Goal: Task Accomplishment & Management: Use online tool/utility

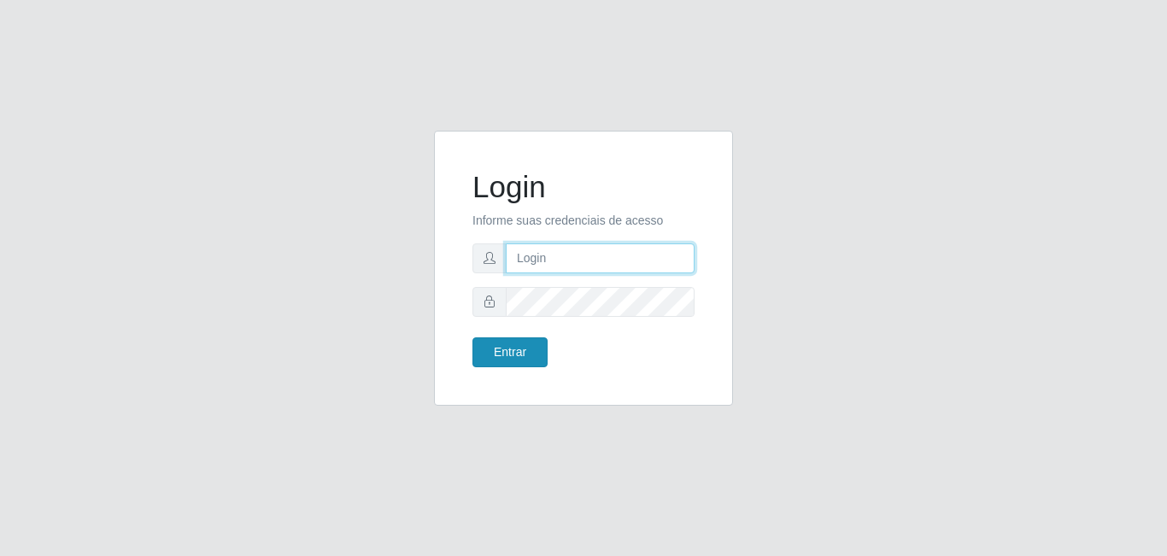
type input "[EMAIL_ADDRESS][DOMAIN_NAME]"
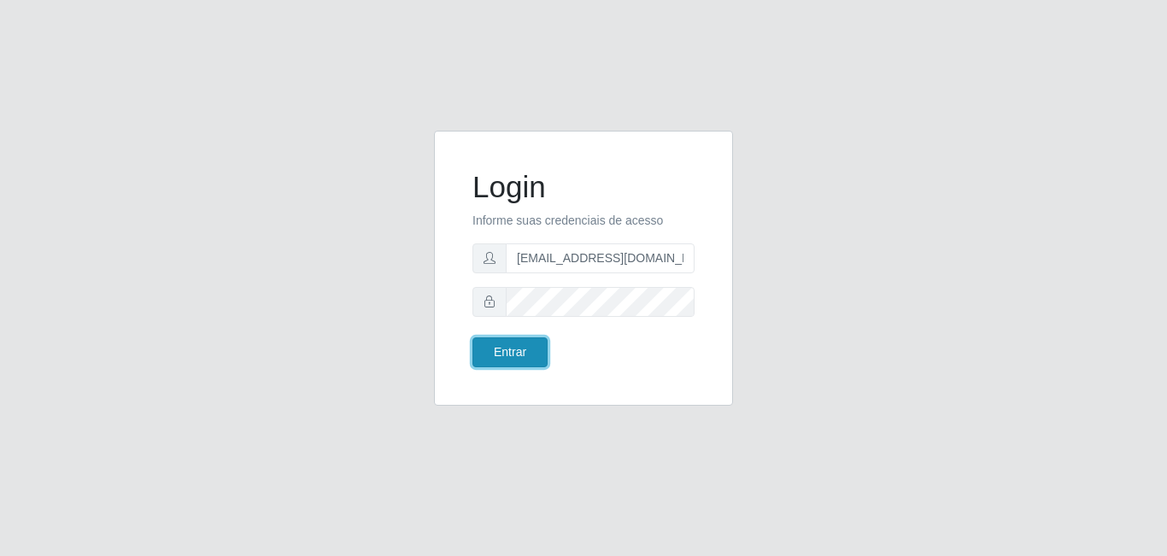
click at [503, 354] on button "Entrar" at bounding box center [509, 352] width 75 height 30
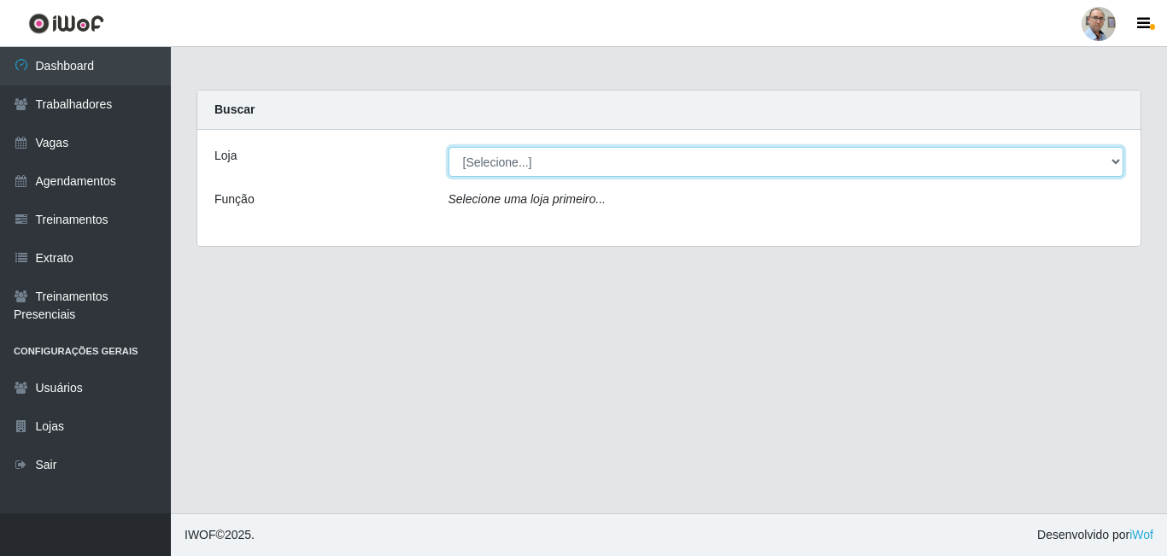
click at [677, 166] on select "[Selecione...] Mar Vermelho - Loja 04" at bounding box center [786, 162] width 676 height 30
select select "251"
click at [448, 147] on select "[Selecione...] Mar Vermelho - Loja 04" at bounding box center [786, 162] width 676 height 30
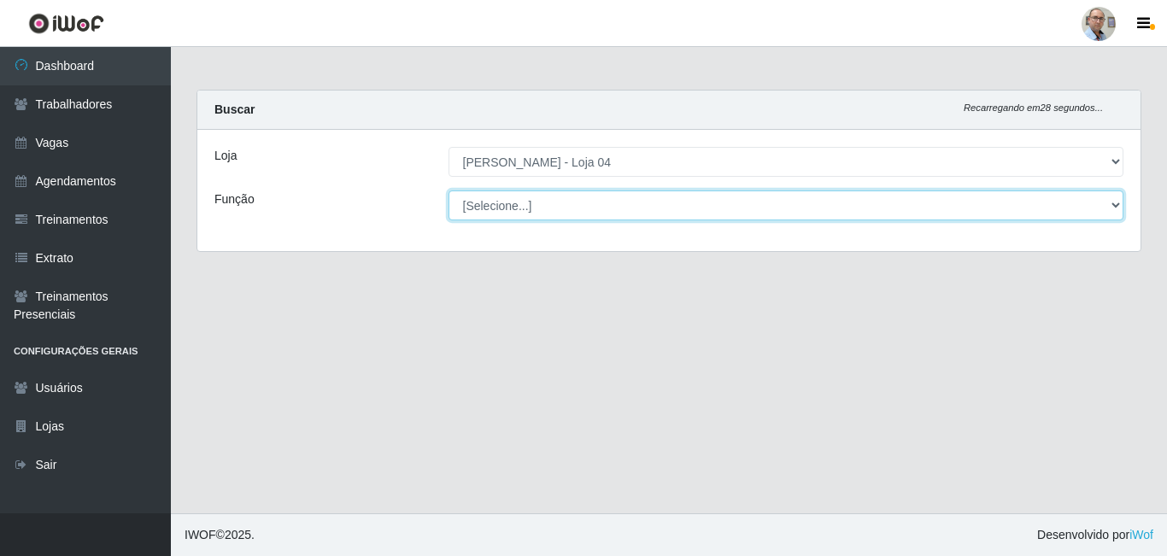
click at [618, 207] on select "[Selecione...] ASG ASG + ASG ++ Auxiliar de Depósito Auxiliar de Depósito + Aux…" at bounding box center [786, 205] width 676 height 30
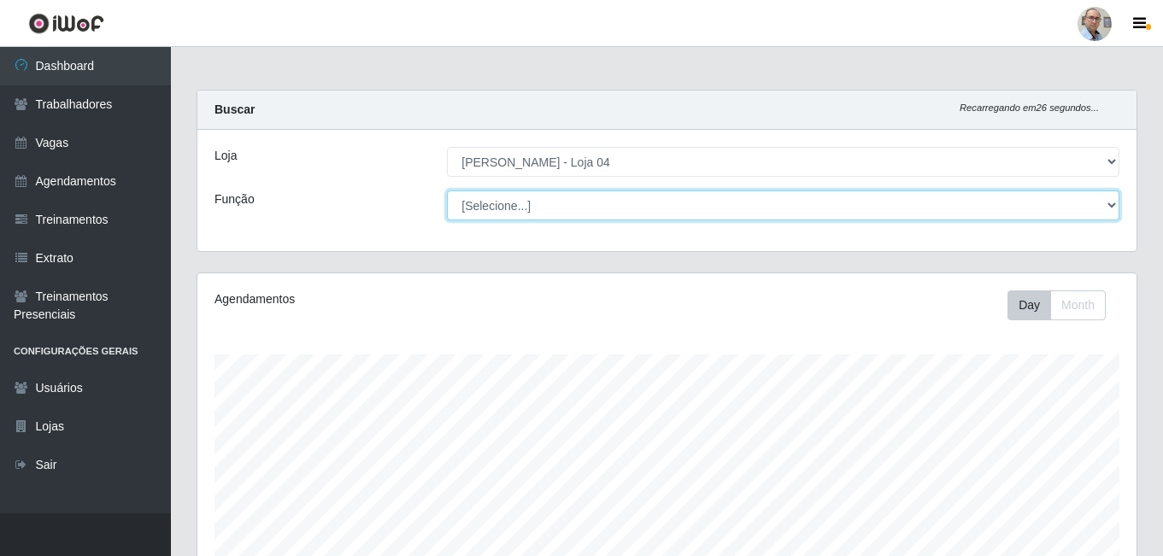
scroll to position [354, 939]
select select "22"
click at [447, 190] on select "[Selecione...] ASG ASG + ASG ++ Auxiliar de Depósito Auxiliar de Depósito + Aux…" at bounding box center [783, 205] width 672 height 30
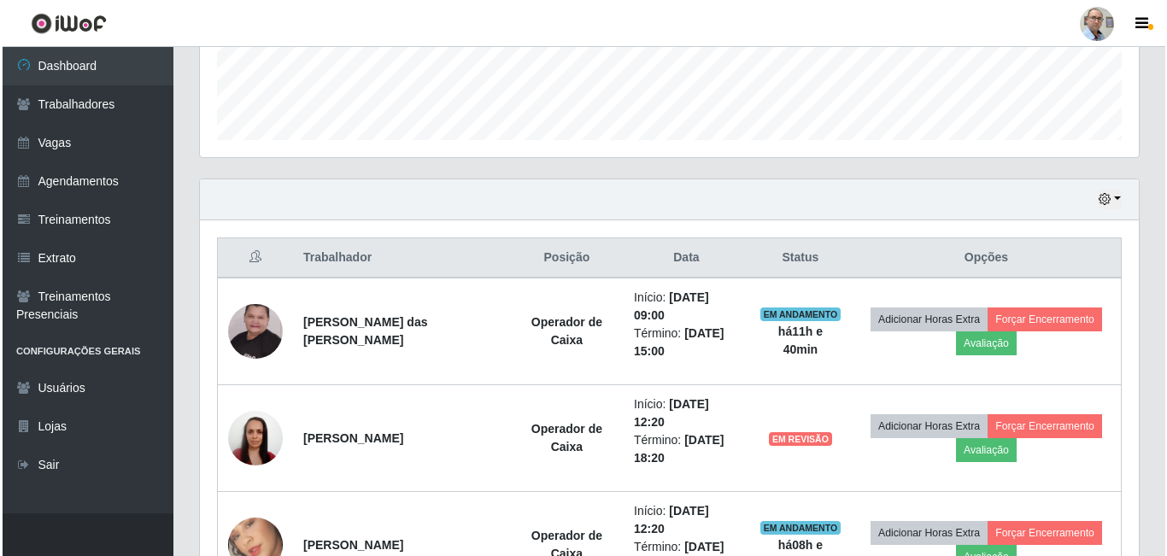
scroll to position [513, 0]
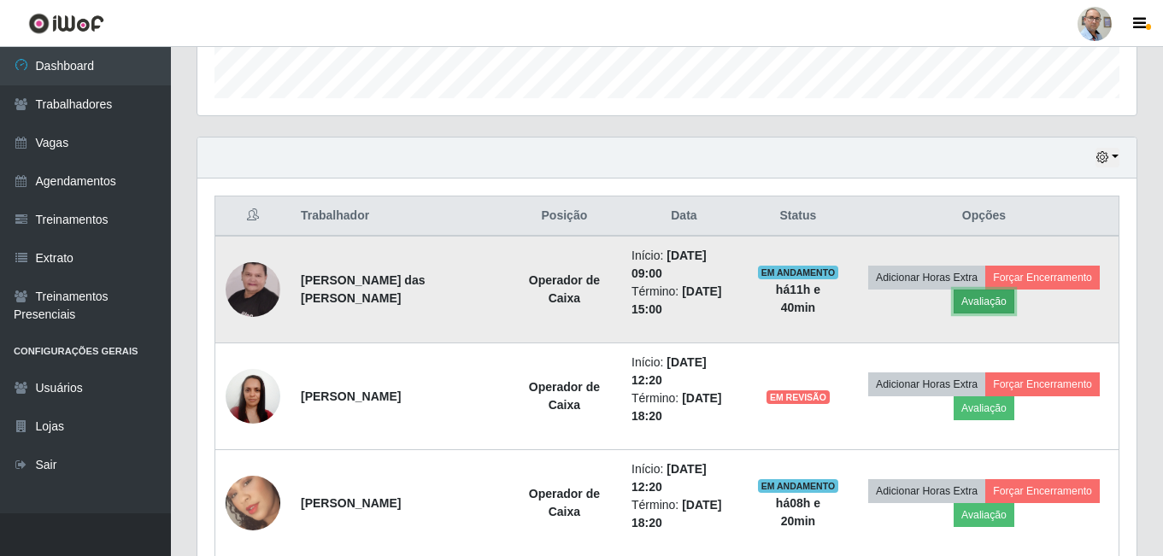
click at [995, 308] on button "Avaliação" at bounding box center [983, 302] width 61 height 24
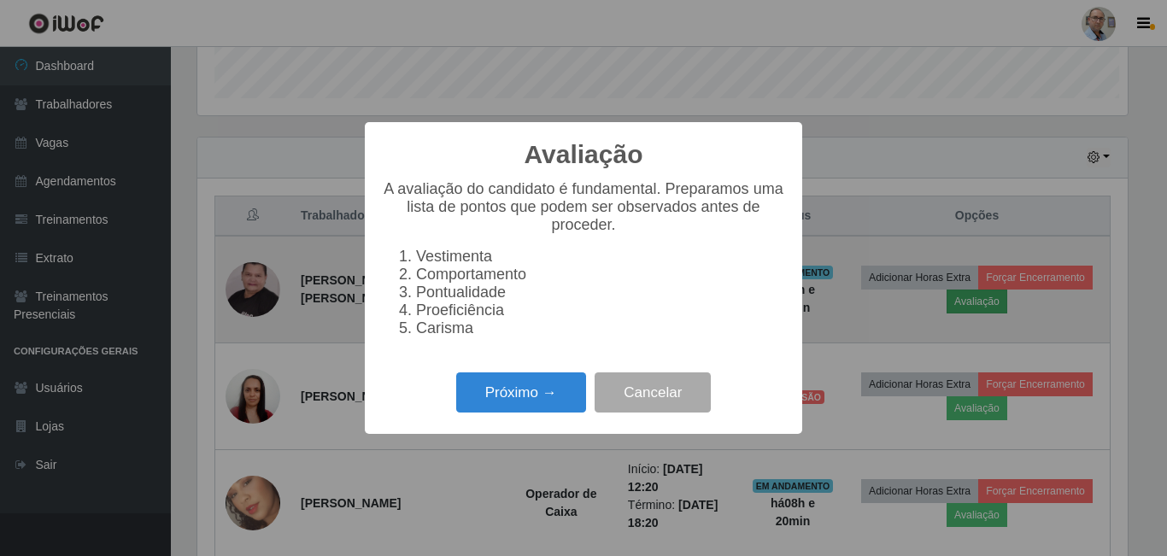
scroll to position [354, 930]
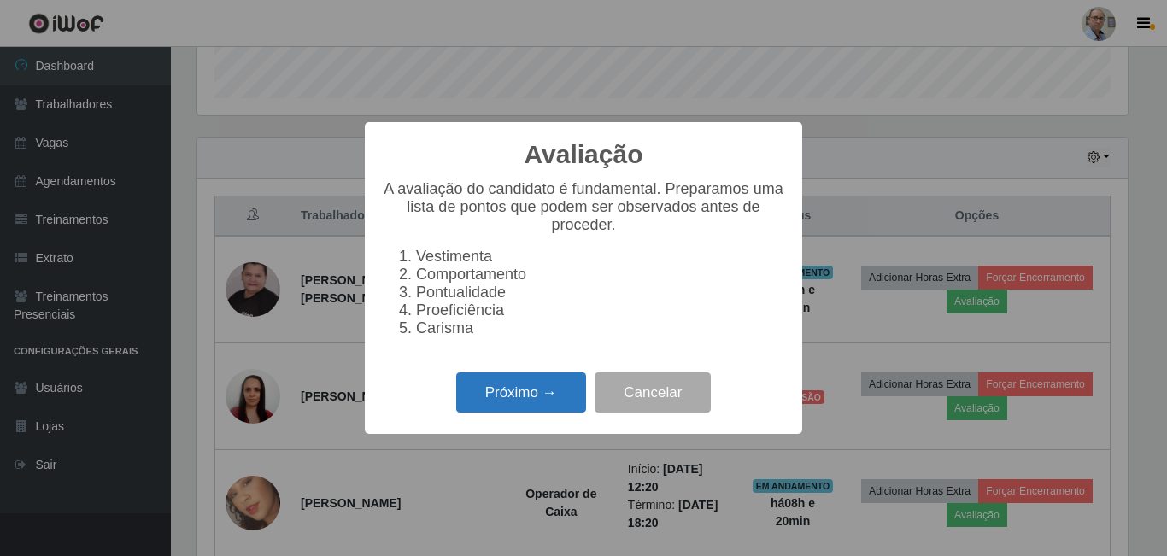
click at [536, 401] on button "Próximo →" at bounding box center [521, 392] width 130 height 40
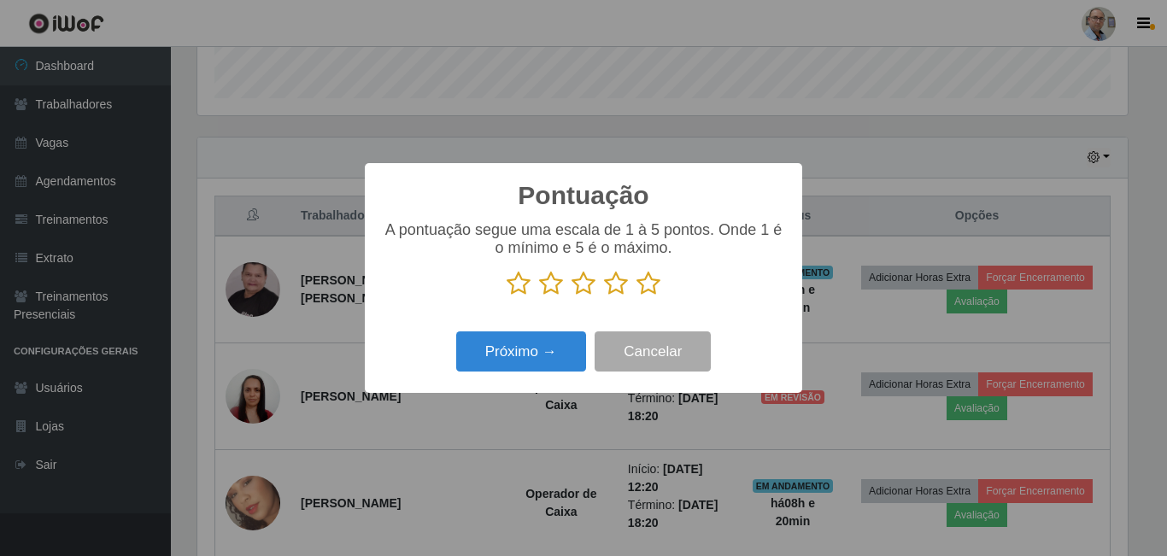
click at [644, 285] on icon at bounding box center [648, 284] width 24 height 26
click at [636, 296] on input "radio" at bounding box center [636, 296] width 0 height 0
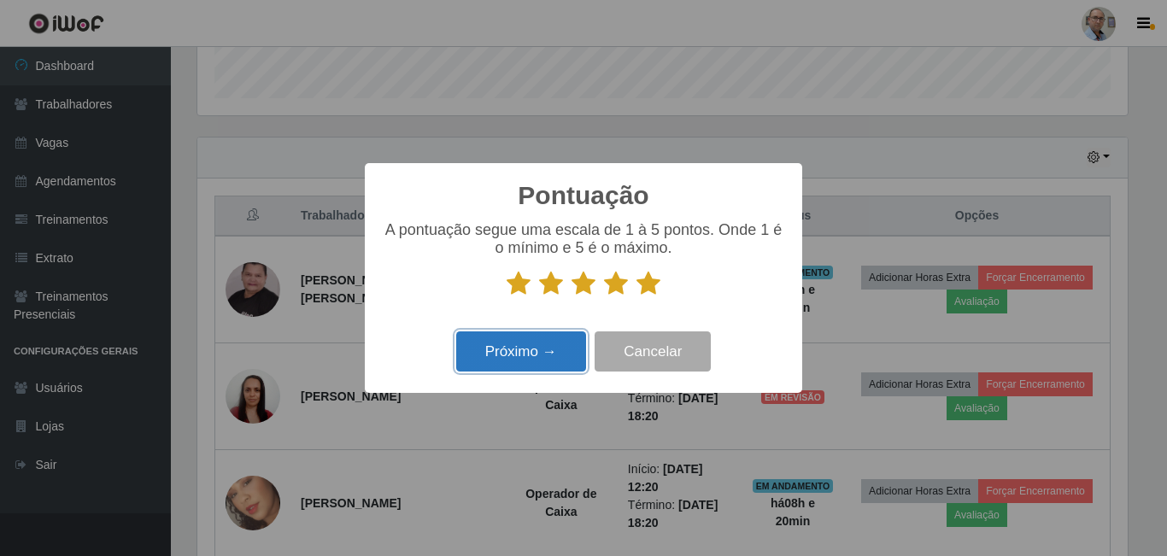
click at [557, 362] on button "Próximo →" at bounding box center [521, 351] width 130 height 40
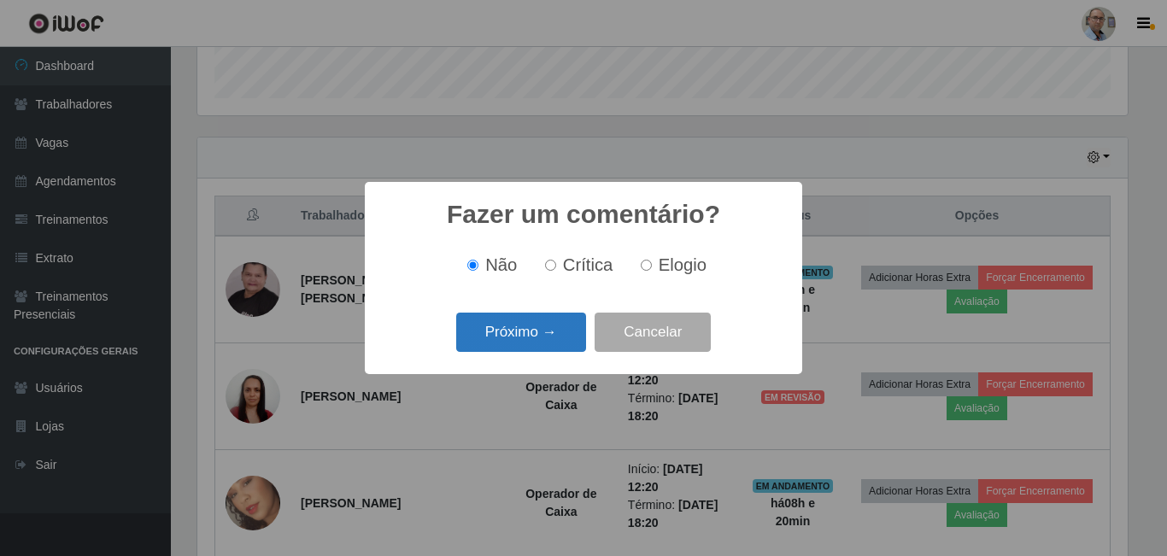
click at [536, 331] on button "Próximo →" at bounding box center [521, 333] width 130 height 40
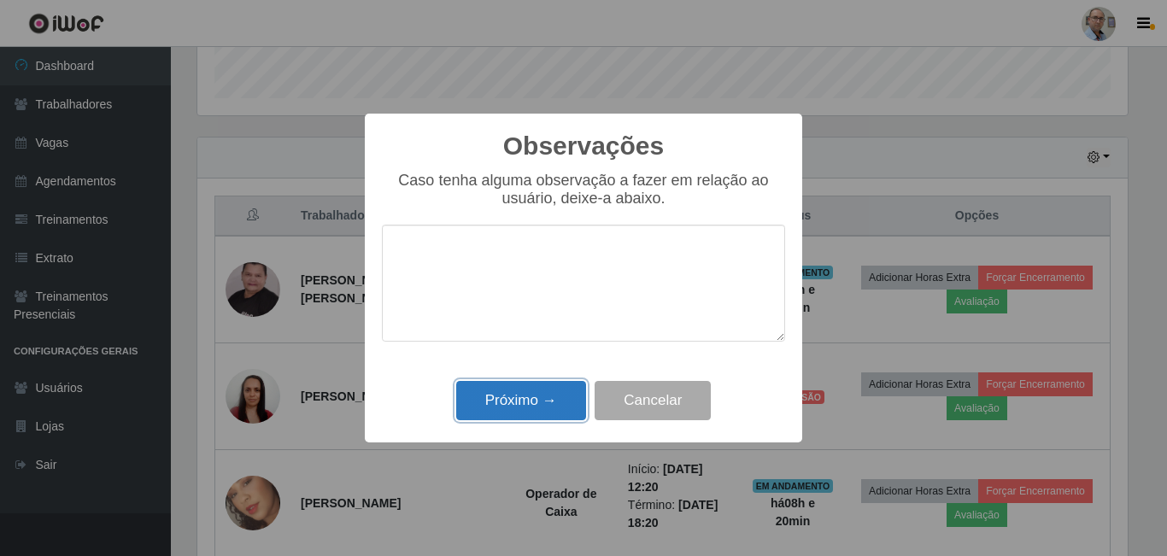
click at [501, 407] on button "Próximo →" at bounding box center [521, 401] width 130 height 40
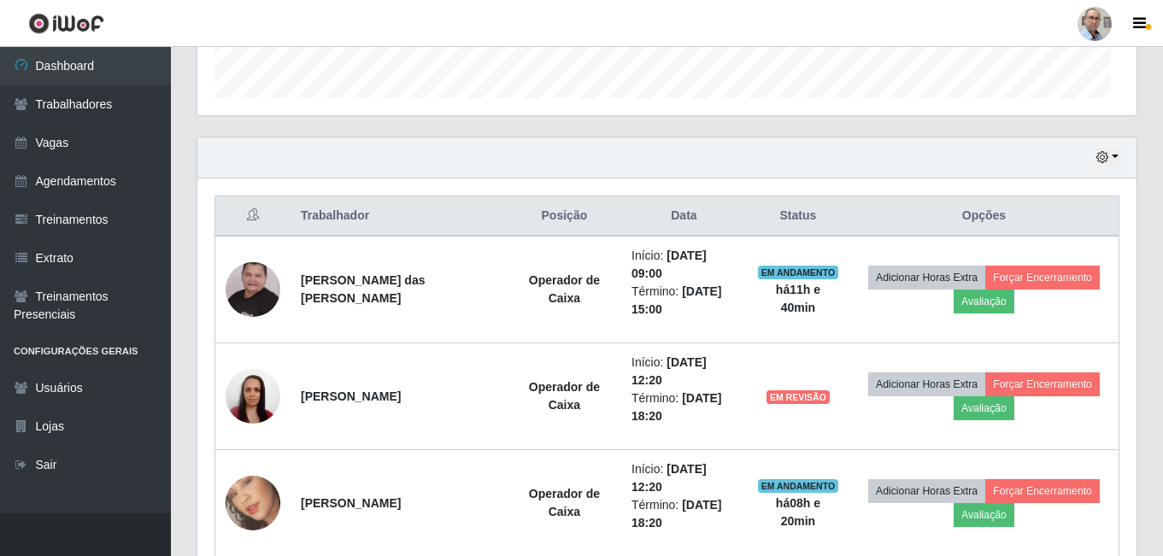
scroll to position [354, 939]
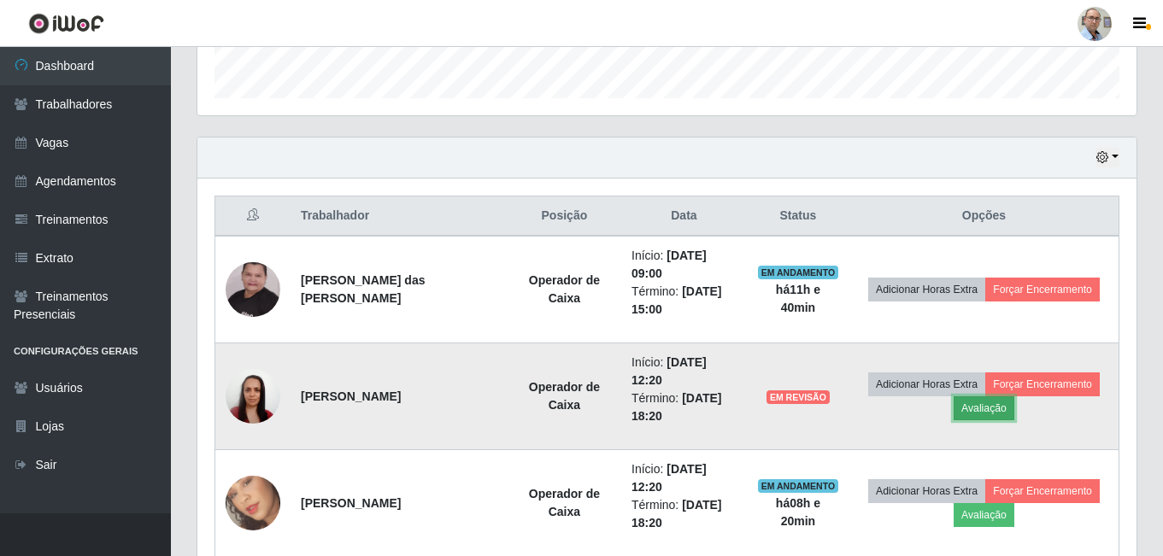
click at [993, 404] on button "Avaliação" at bounding box center [983, 408] width 61 height 24
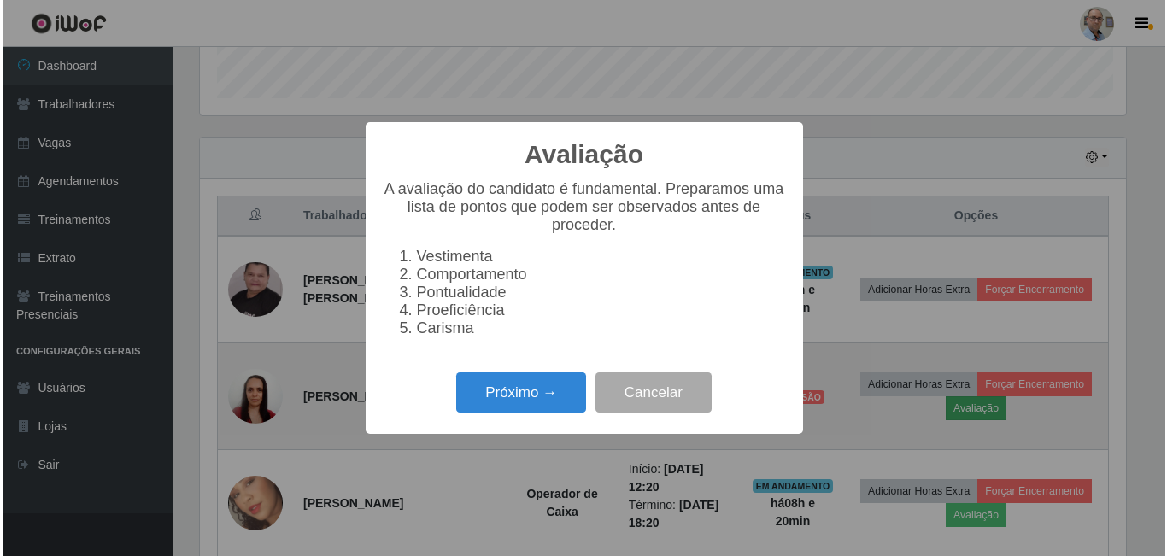
scroll to position [354, 930]
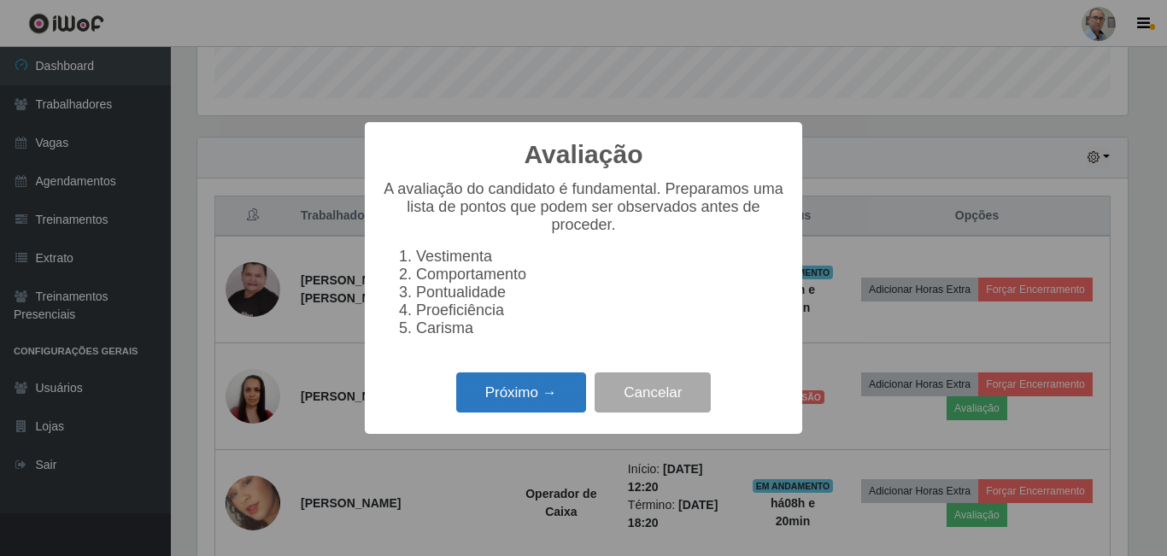
click at [486, 389] on button "Próximo →" at bounding box center [521, 392] width 130 height 40
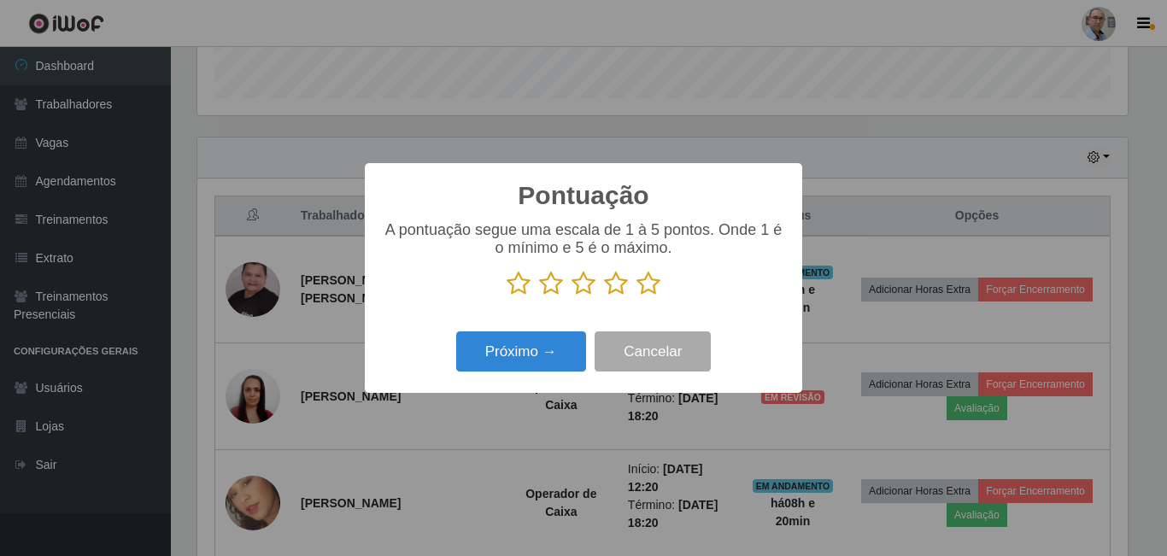
scroll to position [853826, 853250]
click at [648, 289] on icon at bounding box center [648, 284] width 24 height 26
click at [636, 296] on input "radio" at bounding box center [636, 296] width 0 height 0
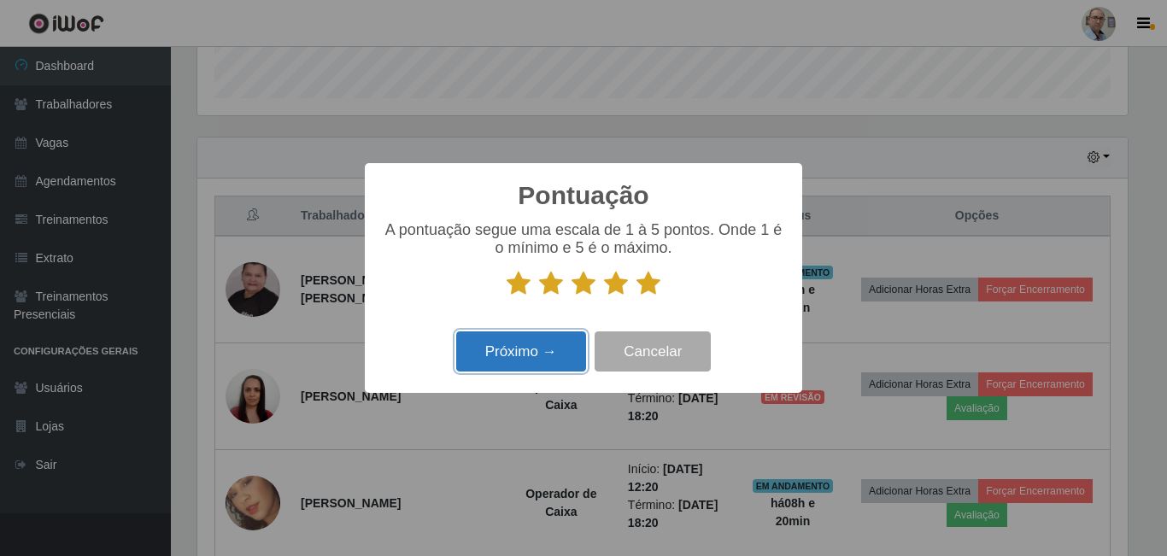
click at [570, 343] on button "Próximo →" at bounding box center [521, 351] width 130 height 40
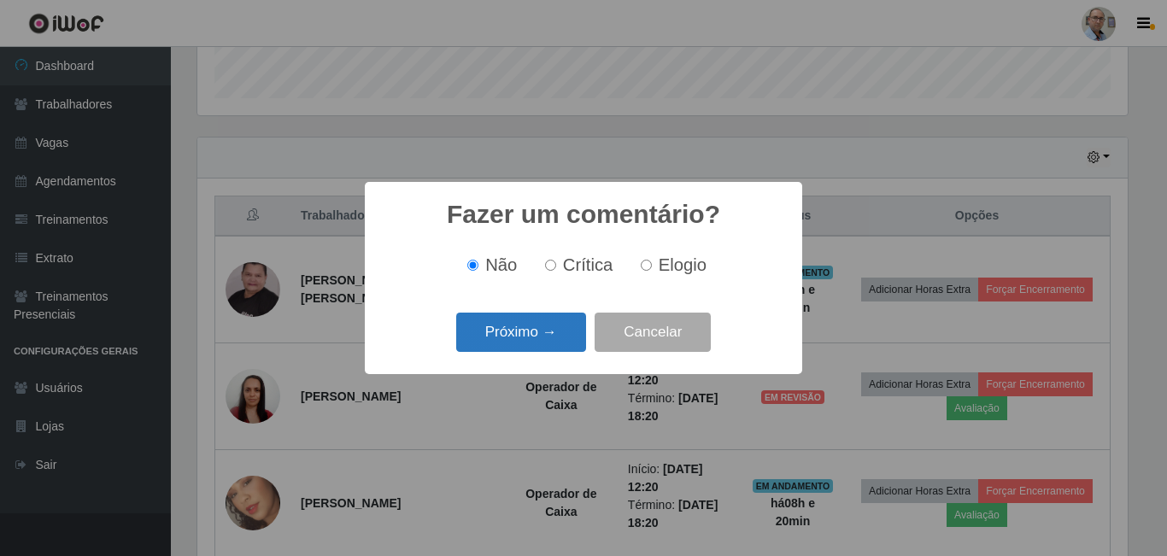
click at [571, 346] on button "Próximo →" at bounding box center [521, 333] width 130 height 40
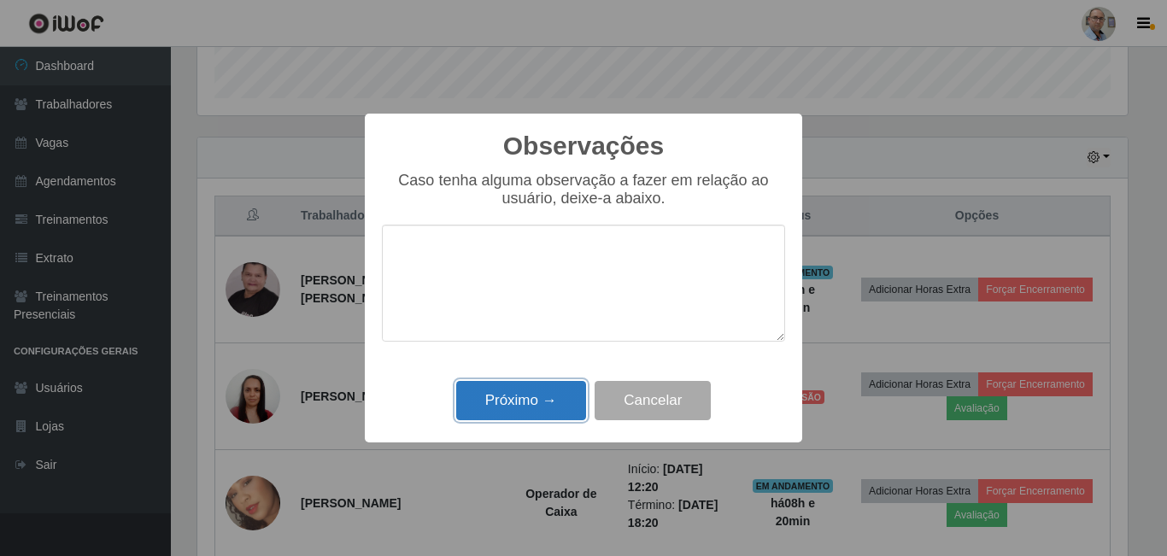
click at [544, 410] on button "Próximo →" at bounding box center [521, 401] width 130 height 40
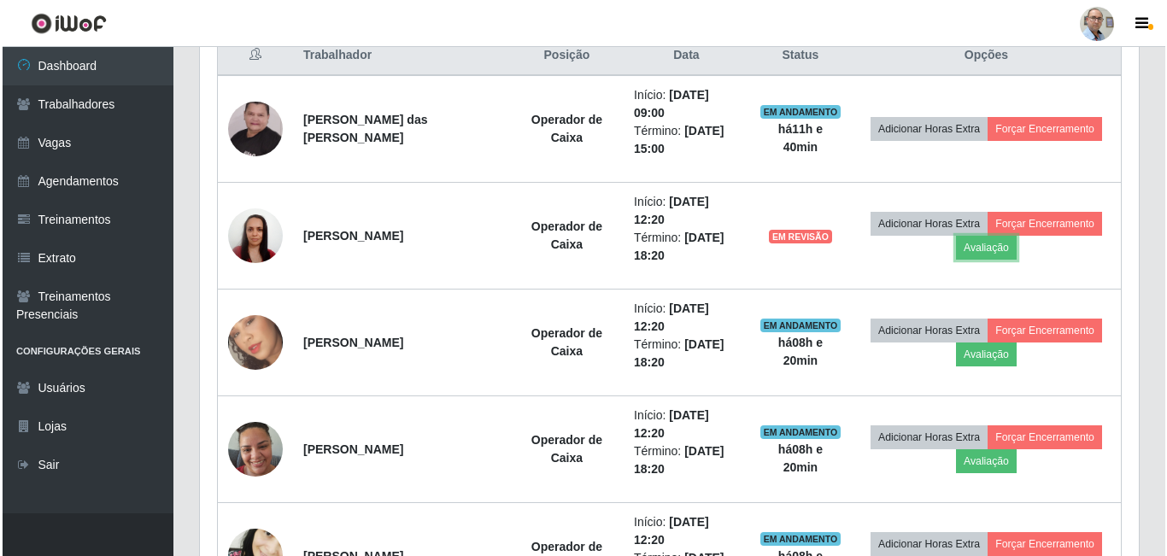
scroll to position [683, 0]
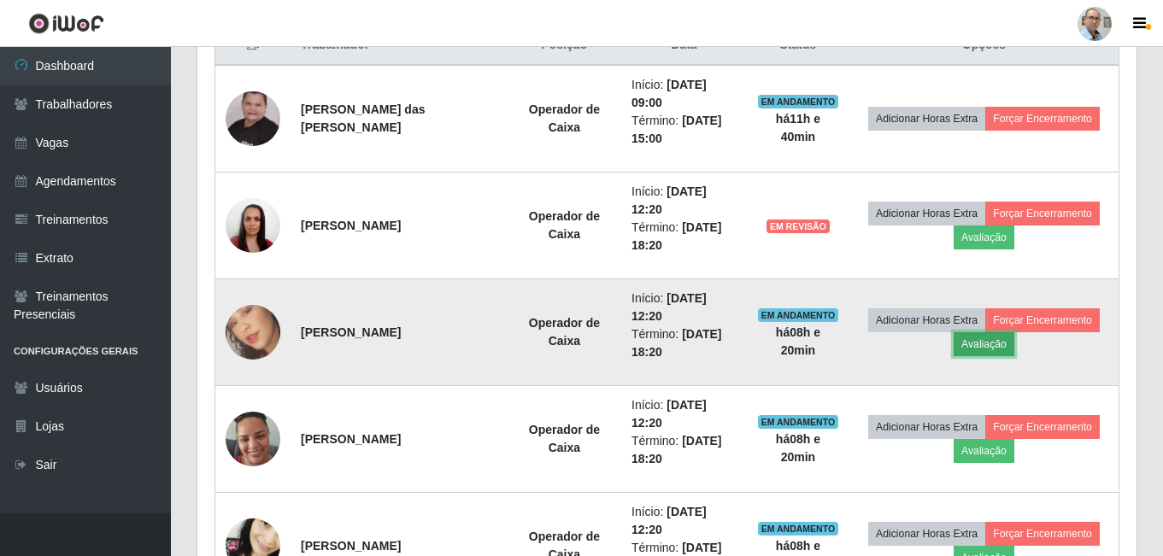
click at [975, 349] on button "Avaliação" at bounding box center [983, 344] width 61 height 24
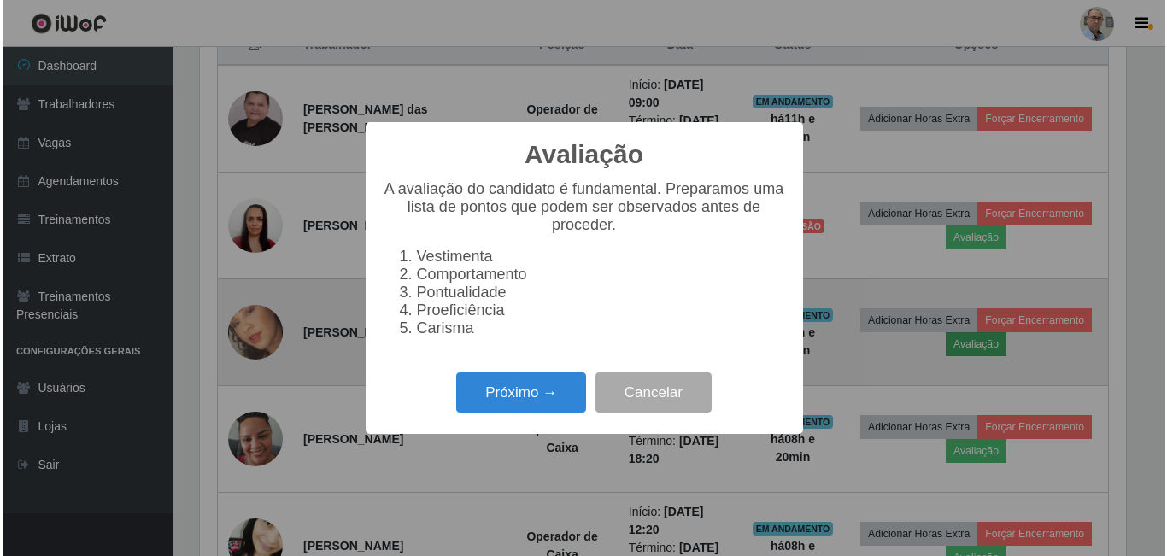
scroll to position [354, 930]
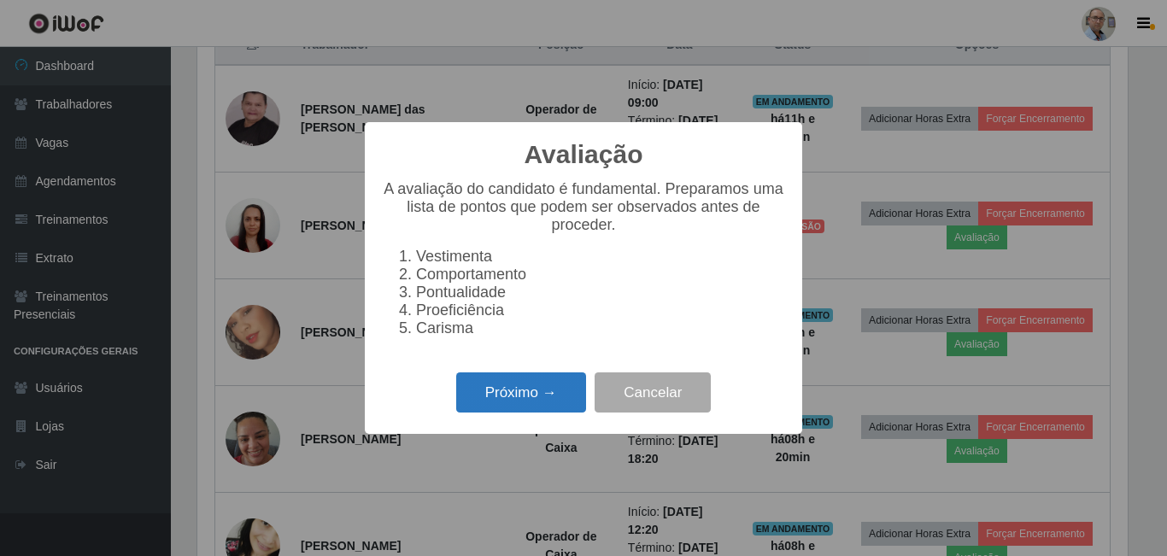
click at [536, 408] on button "Próximo →" at bounding box center [521, 392] width 130 height 40
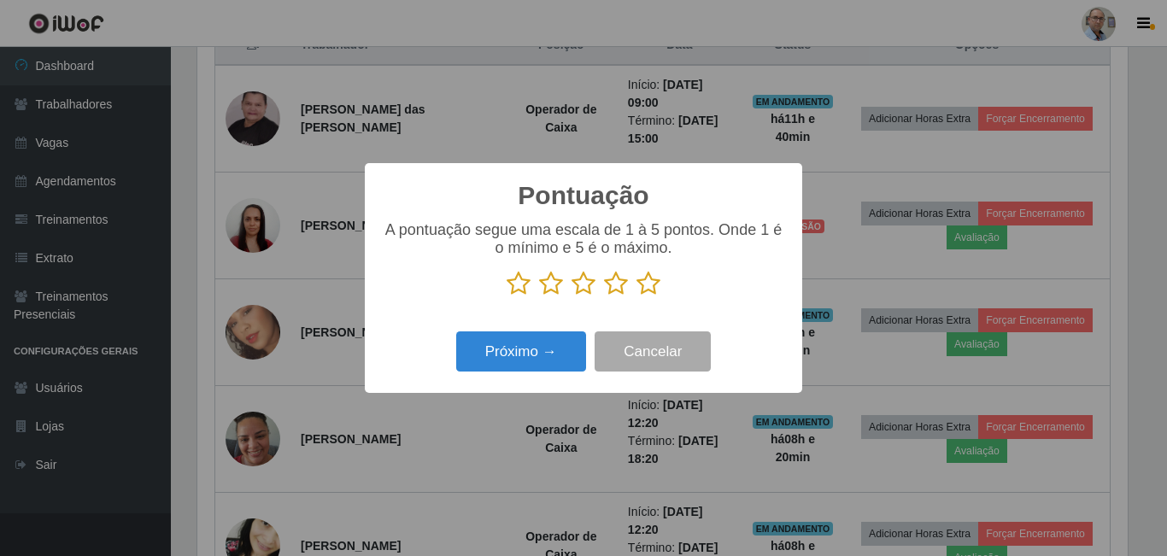
drag, startPoint x: 653, startPoint y: 278, endPoint x: 641, endPoint y: 300, distance: 24.5
click at [649, 289] on icon at bounding box center [648, 284] width 24 height 26
click at [636, 296] on input "radio" at bounding box center [636, 296] width 0 height 0
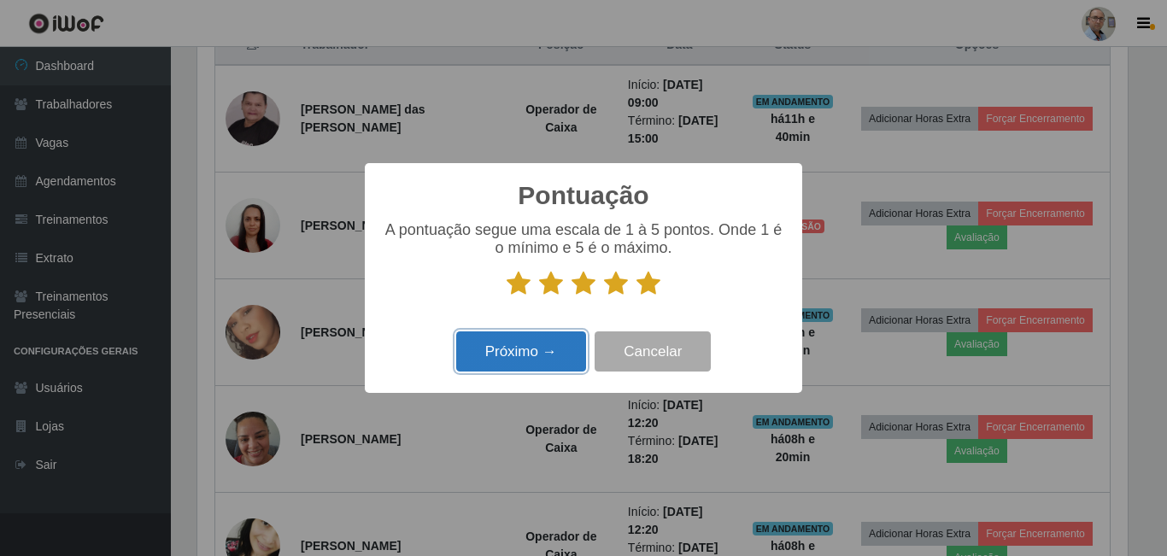
click at [548, 349] on button "Próximo →" at bounding box center [521, 351] width 130 height 40
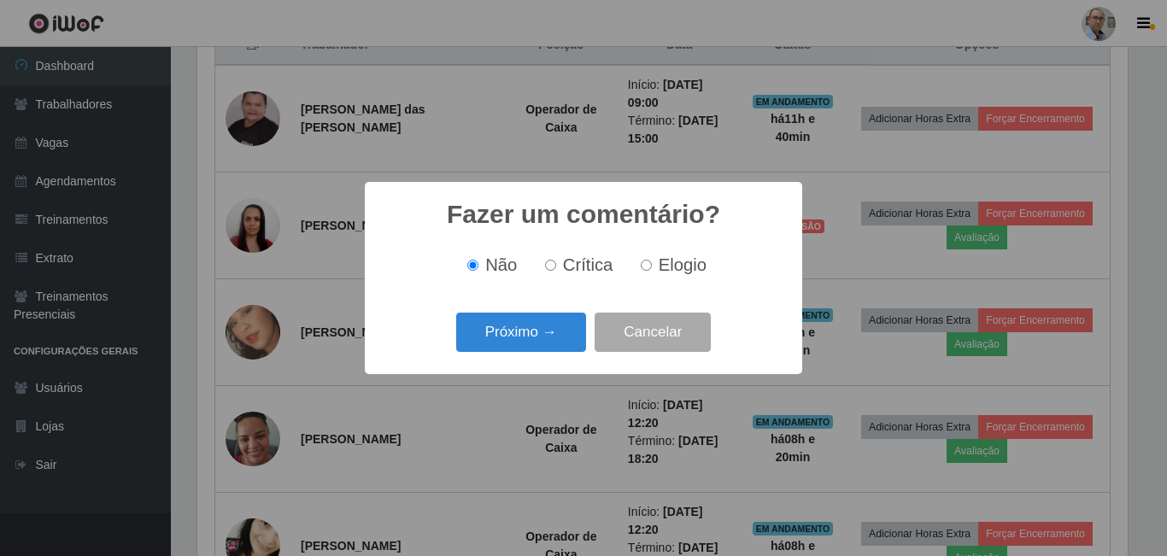
click at [548, 349] on button "Próximo →" at bounding box center [521, 333] width 130 height 40
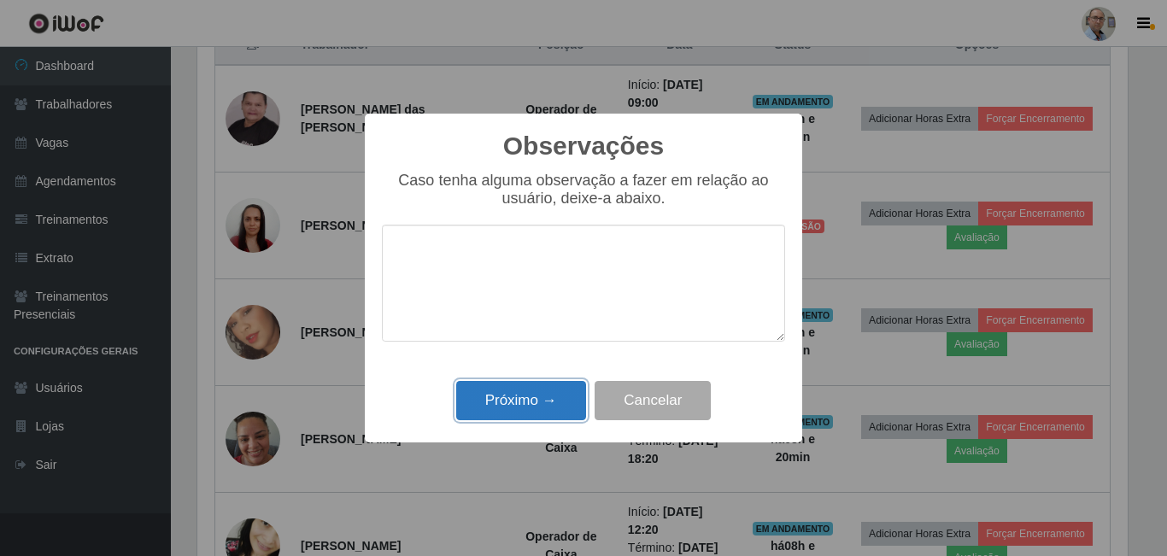
click at [551, 407] on button "Próximo →" at bounding box center [521, 401] width 130 height 40
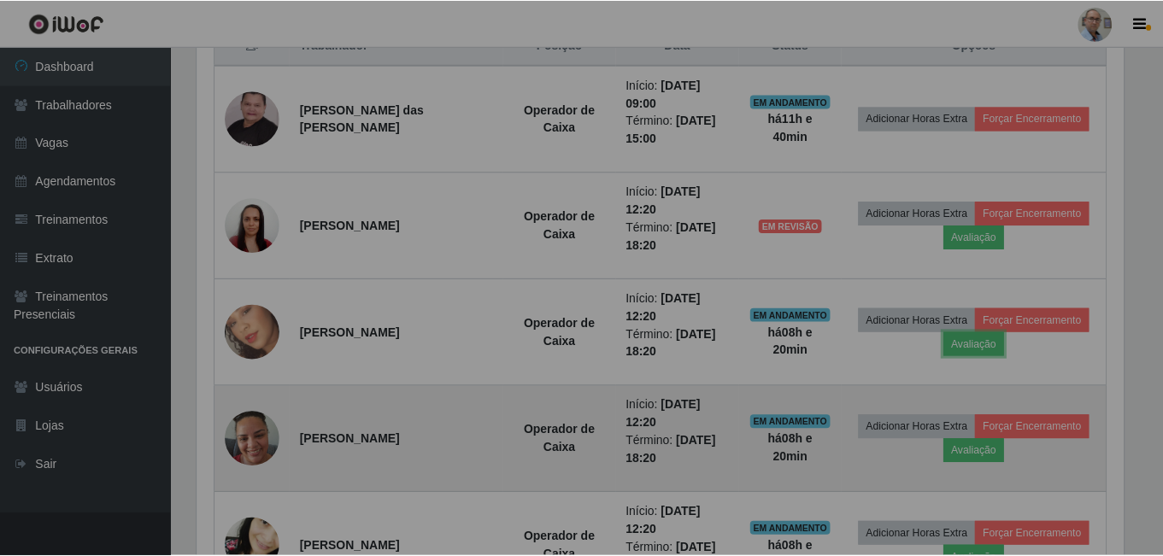
scroll to position [354, 939]
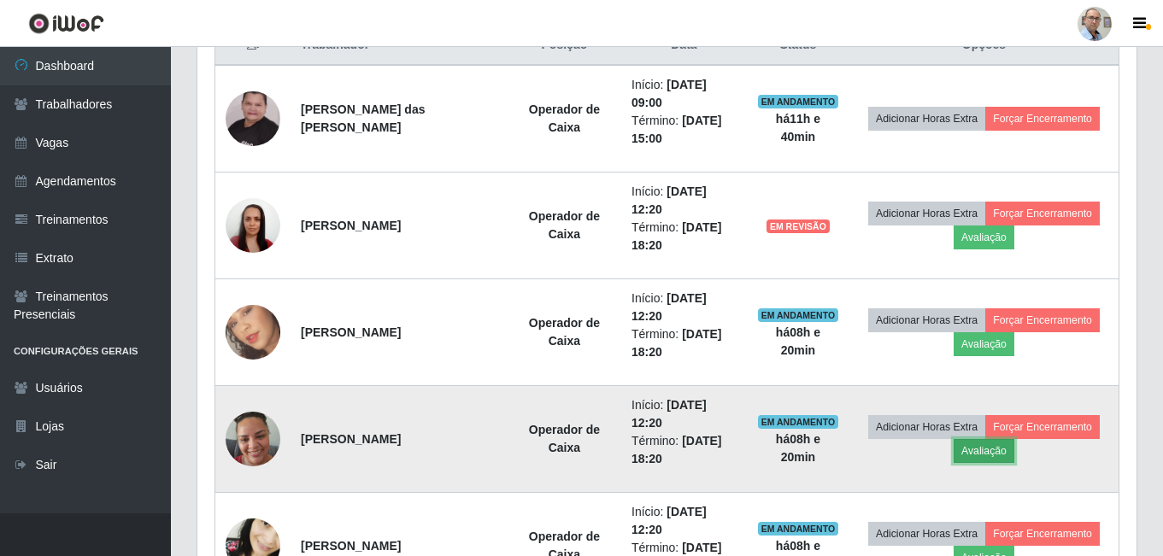
click at [975, 456] on button "Avaliação" at bounding box center [983, 451] width 61 height 24
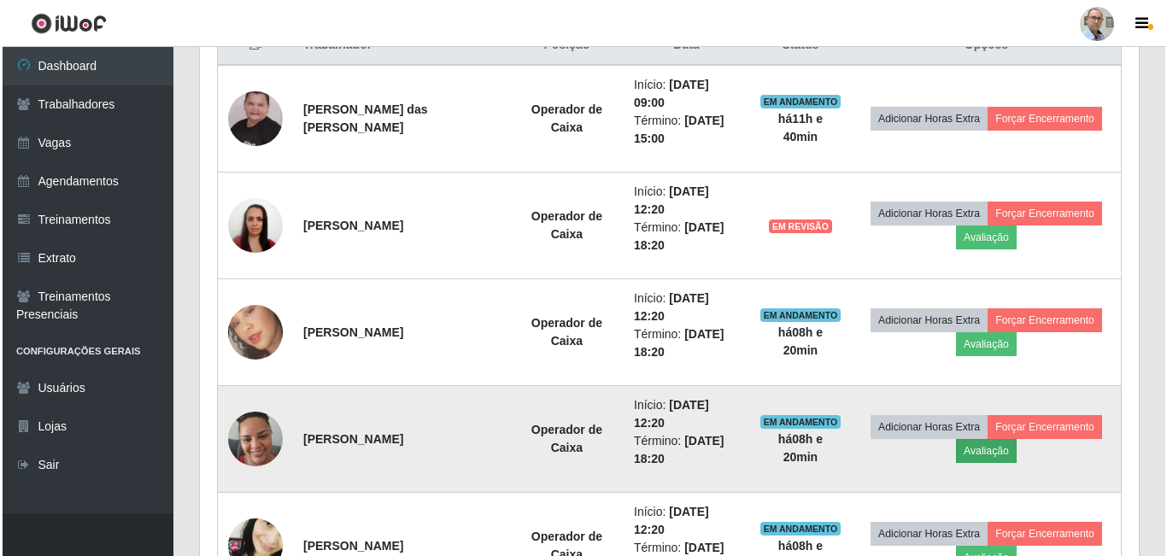
scroll to position [354, 930]
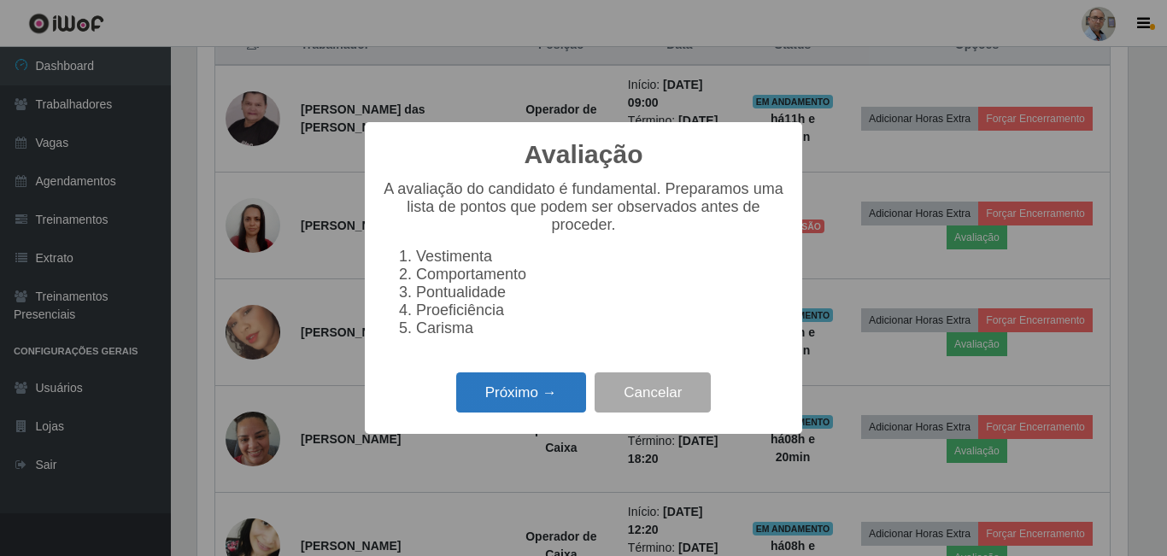
click at [571, 403] on button "Próximo →" at bounding box center [521, 392] width 130 height 40
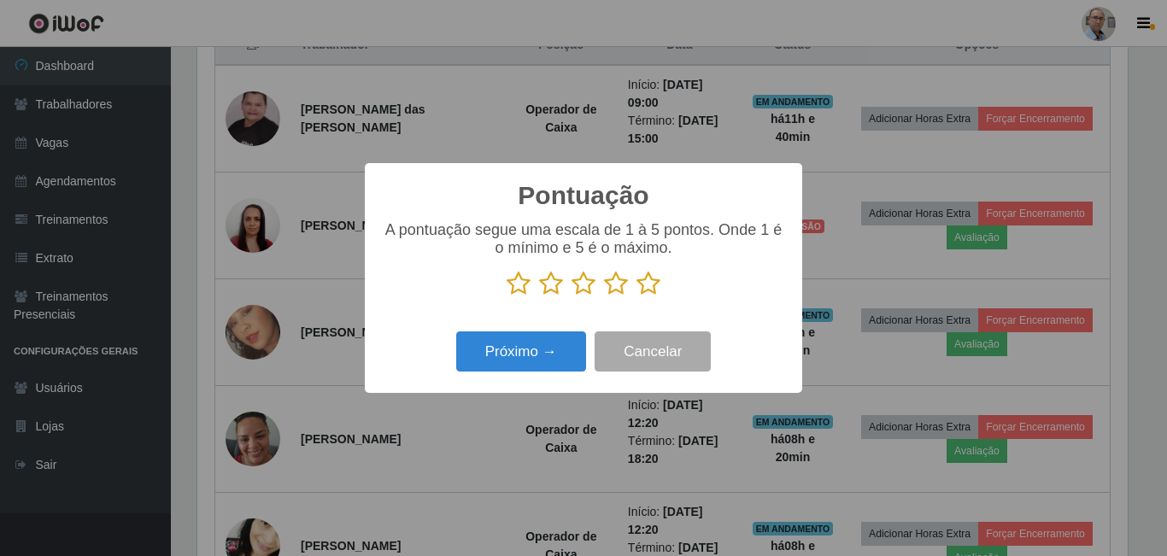
scroll to position [853826, 853250]
click at [650, 286] on icon at bounding box center [648, 284] width 24 height 26
click at [636, 296] on input "radio" at bounding box center [636, 296] width 0 height 0
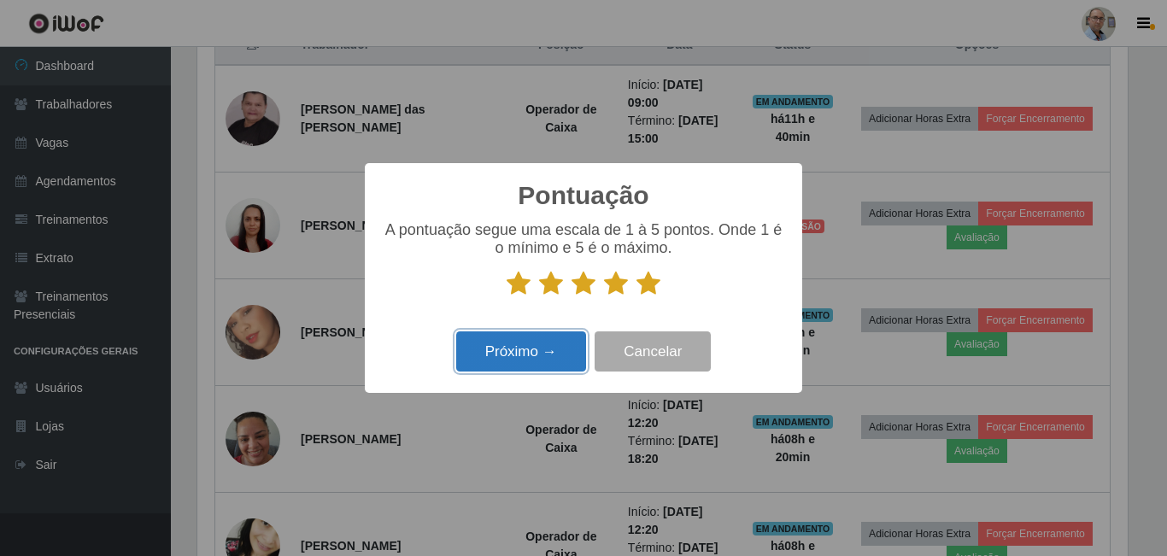
click at [543, 366] on button "Próximo →" at bounding box center [521, 351] width 130 height 40
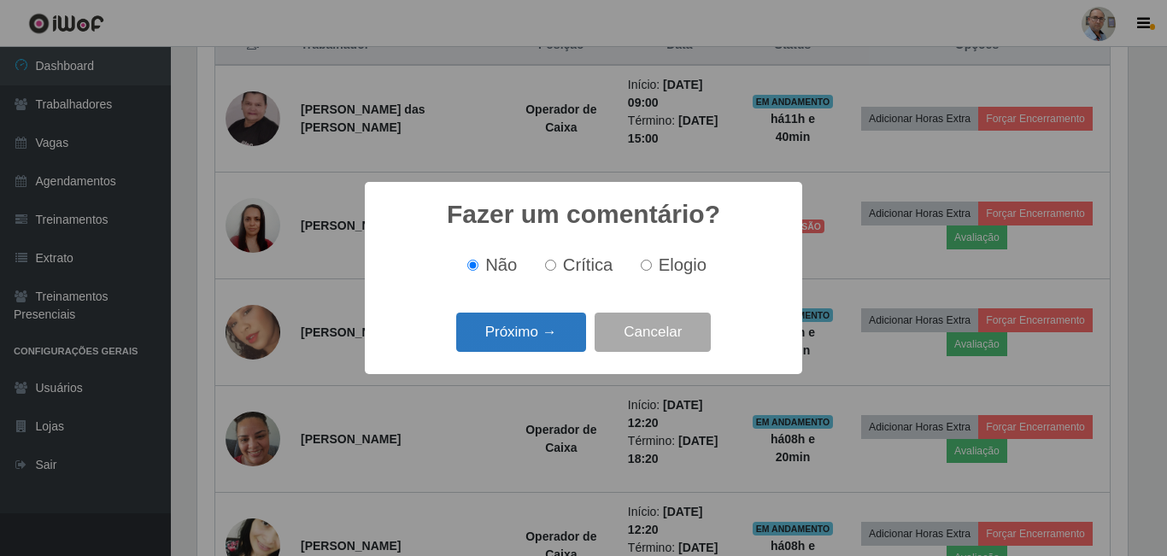
click at [543, 331] on button "Próximo →" at bounding box center [521, 333] width 130 height 40
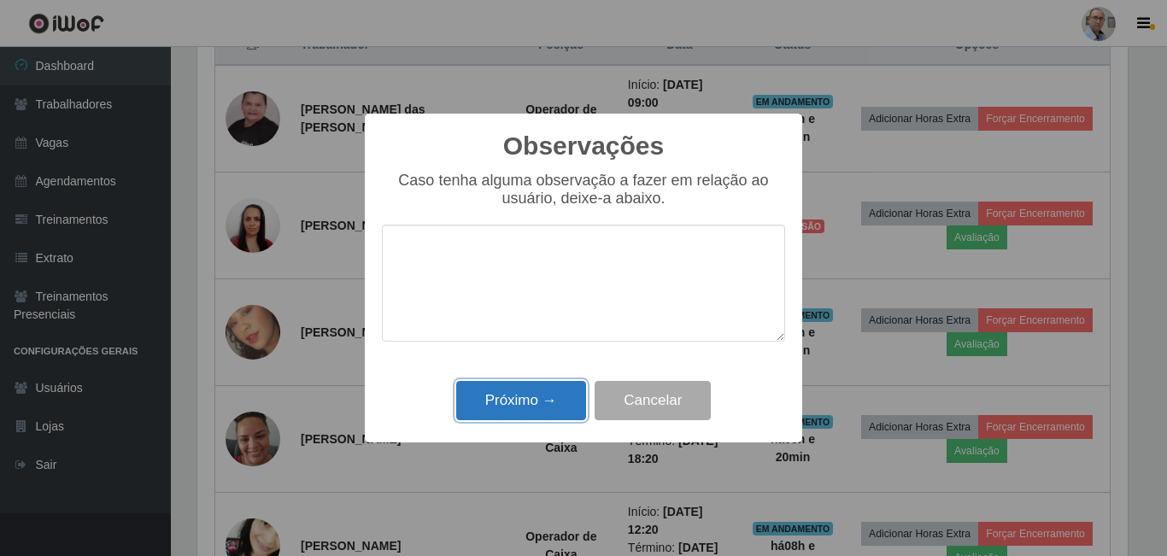
click at [562, 389] on button "Próximo →" at bounding box center [521, 401] width 130 height 40
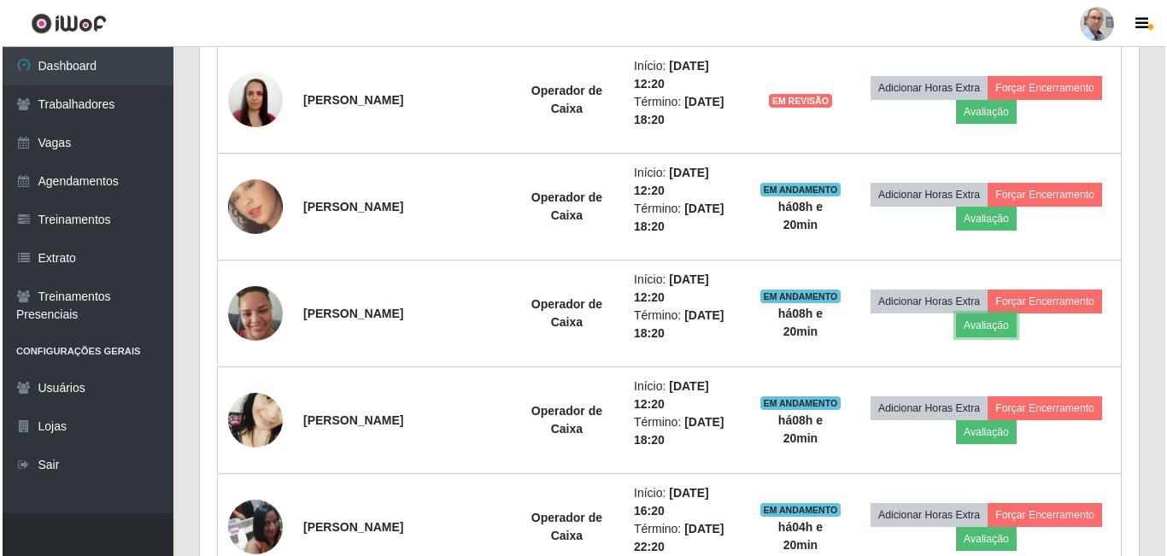
scroll to position [854, 0]
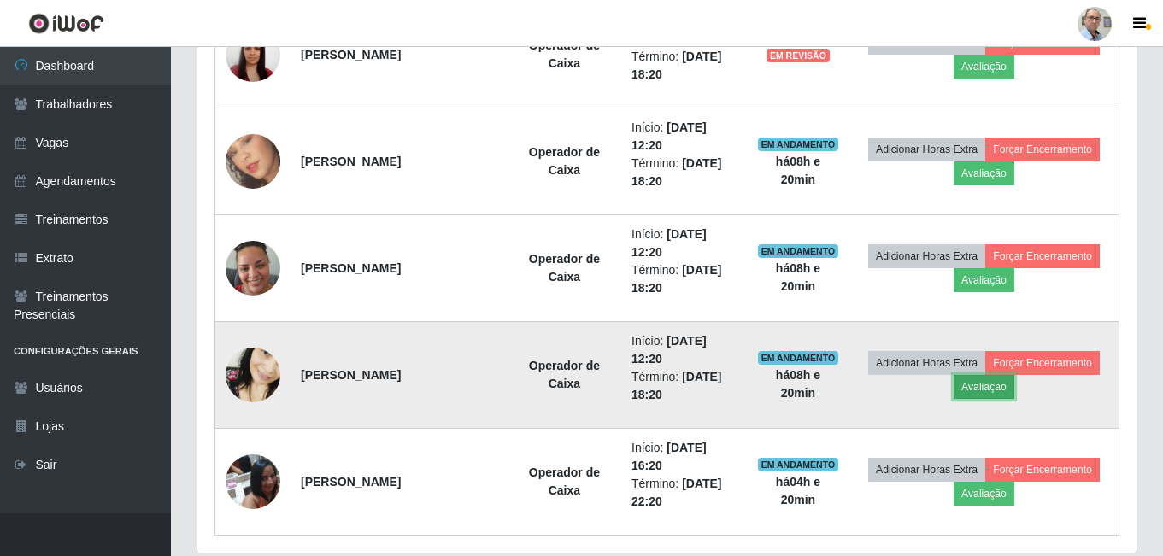
click at [988, 381] on button "Avaliação" at bounding box center [983, 387] width 61 height 24
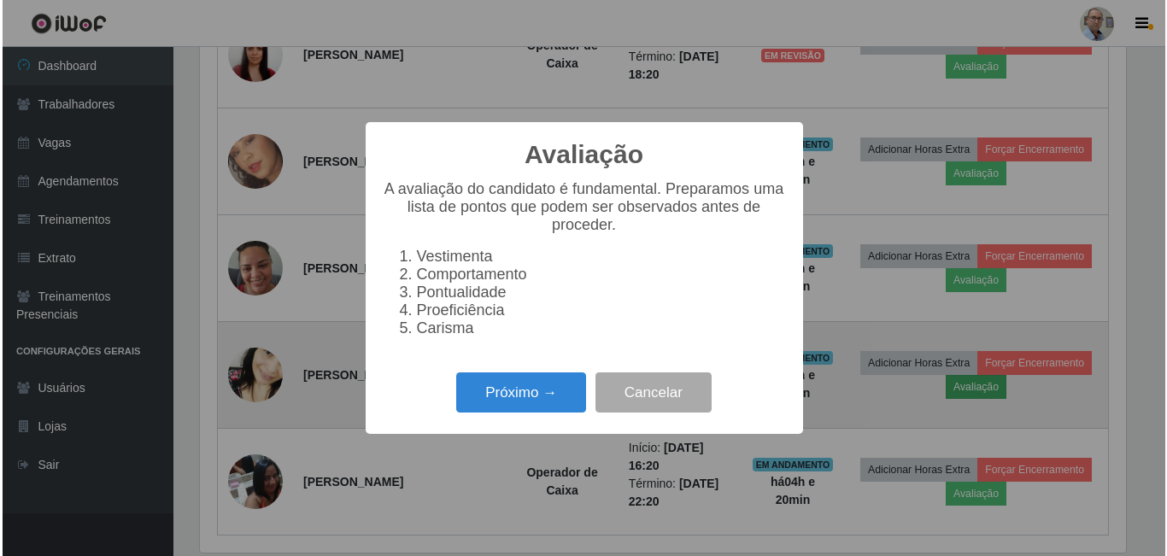
scroll to position [0, 0]
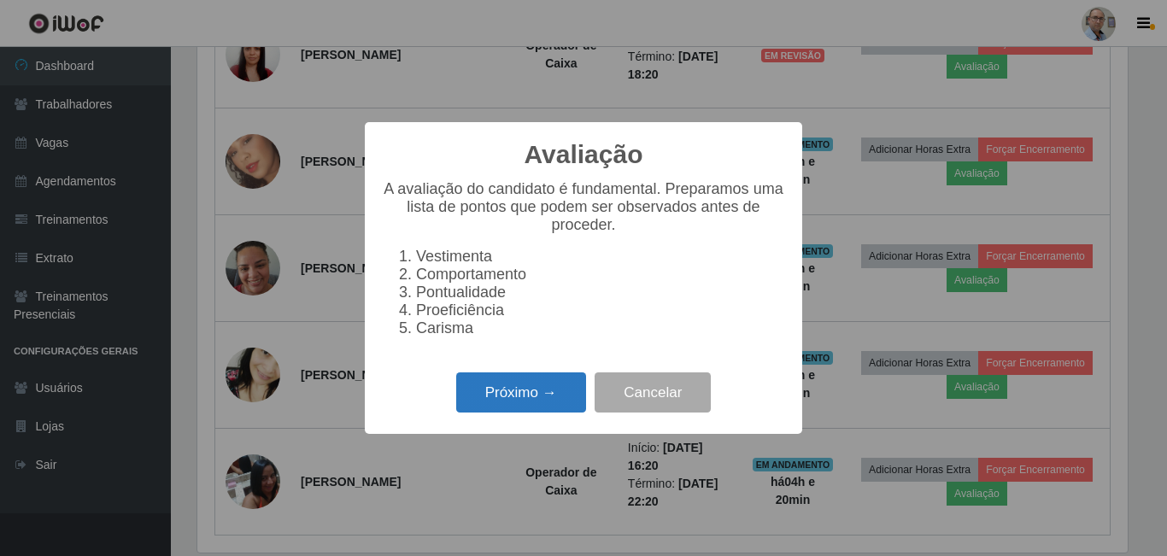
click at [489, 401] on button "Próximo →" at bounding box center [521, 392] width 130 height 40
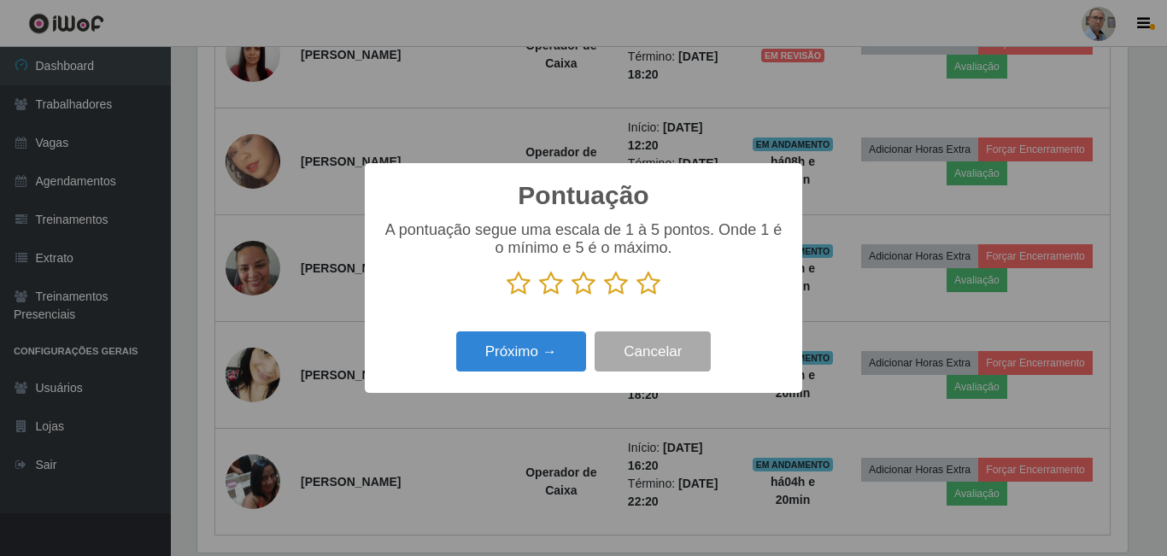
click at [653, 285] on icon at bounding box center [648, 284] width 24 height 26
click at [636, 296] on input "radio" at bounding box center [636, 296] width 0 height 0
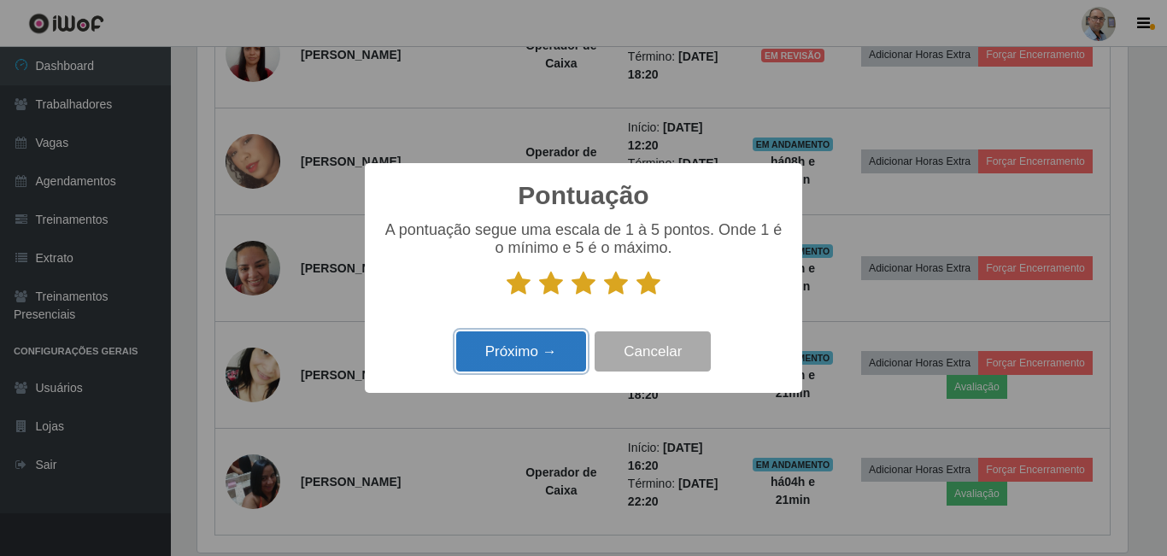
click at [536, 357] on button "Próximo →" at bounding box center [521, 351] width 130 height 40
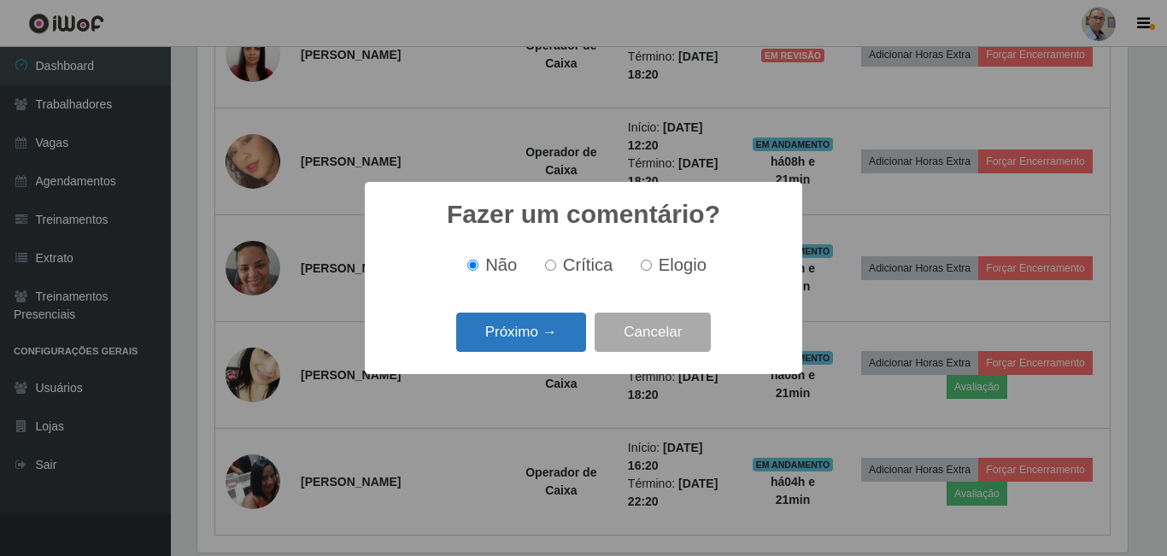
click at [540, 330] on button "Próximo →" at bounding box center [521, 333] width 130 height 40
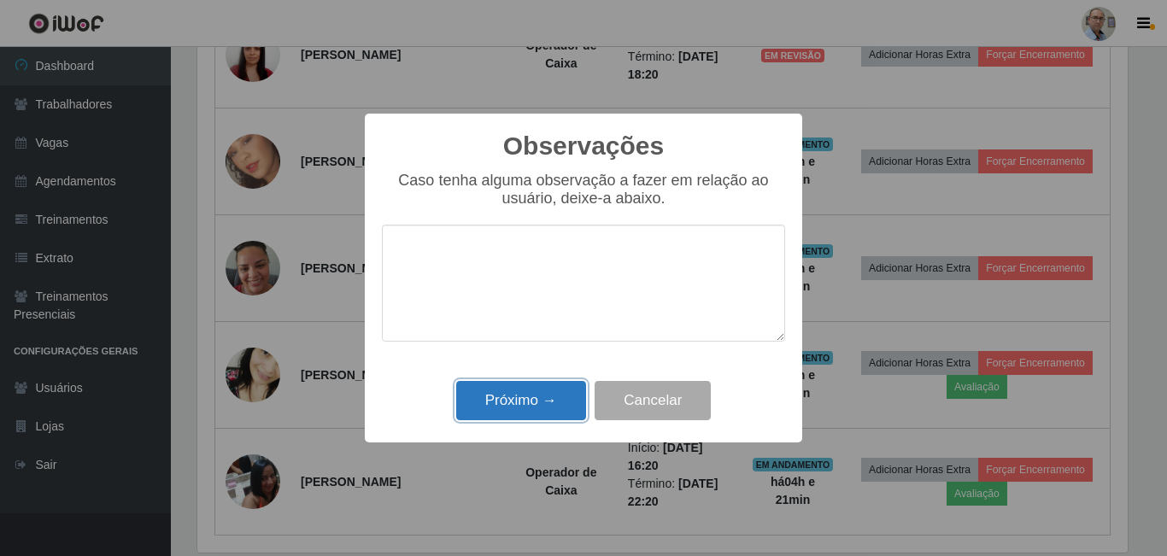
click at [541, 388] on button "Próximo →" at bounding box center [521, 401] width 130 height 40
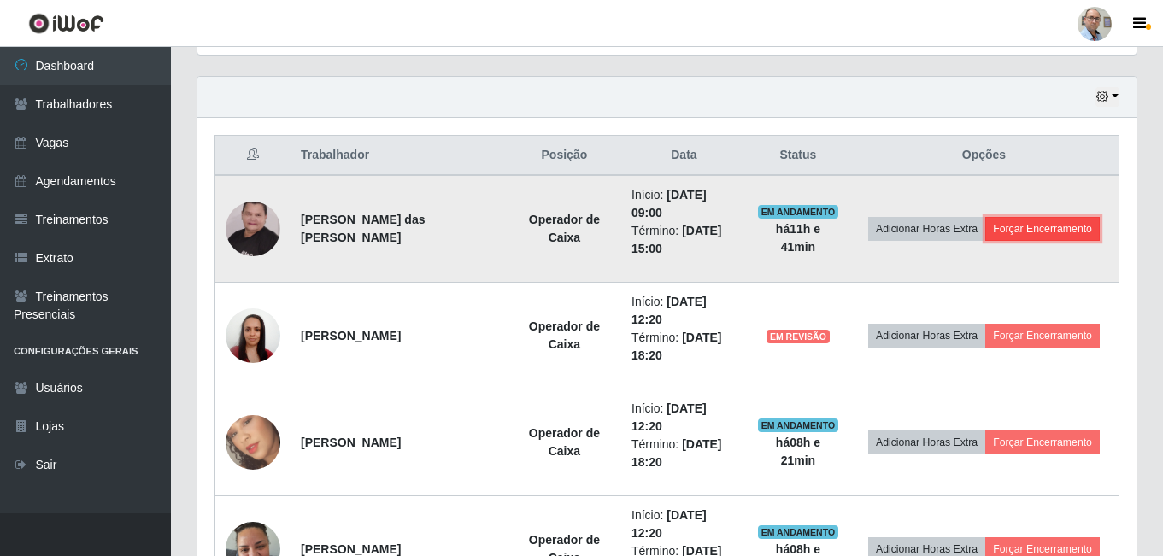
click at [1046, 225] on button "Forçar Encerramento" at bounding box center [1042, 229] width 114 height 24
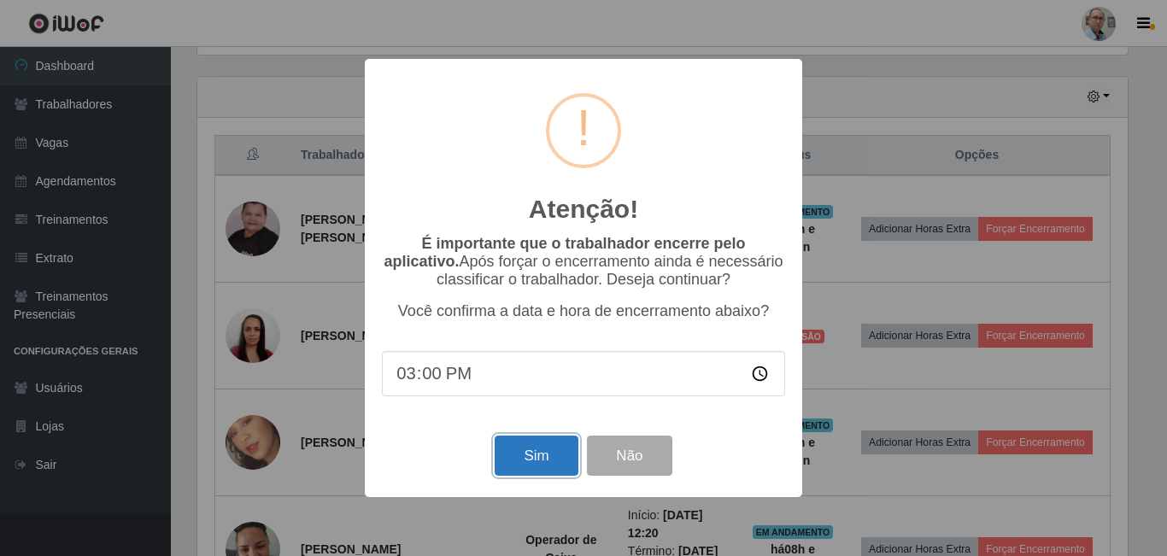
click at [536, 463] on button "Sim" at bounding box center [536, 456] width 83 height 40
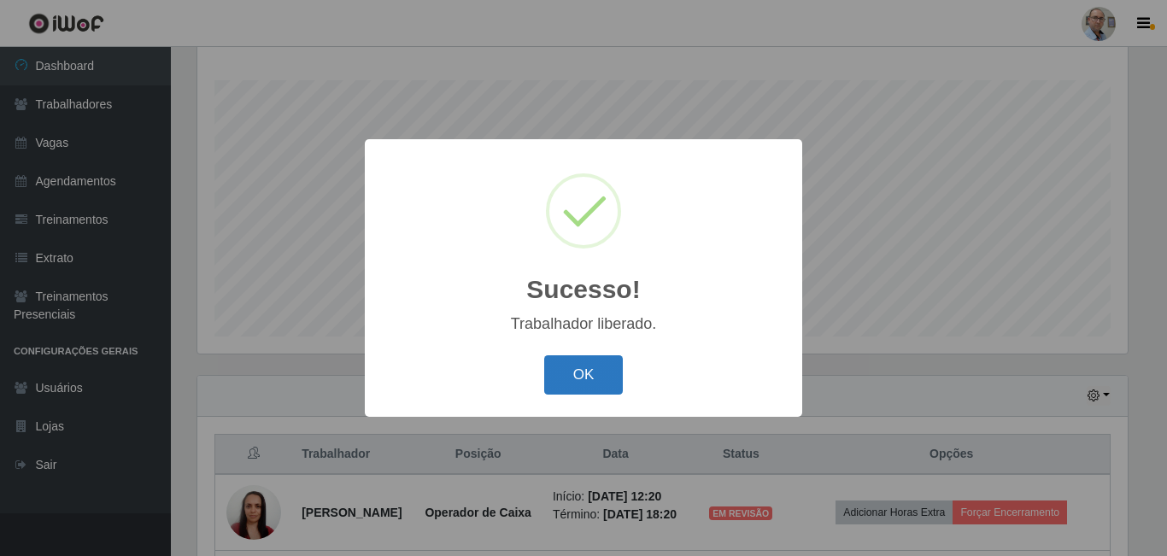
click at [583, 369] on button "OK" at bounding box center [583, 375] width 79 height 40
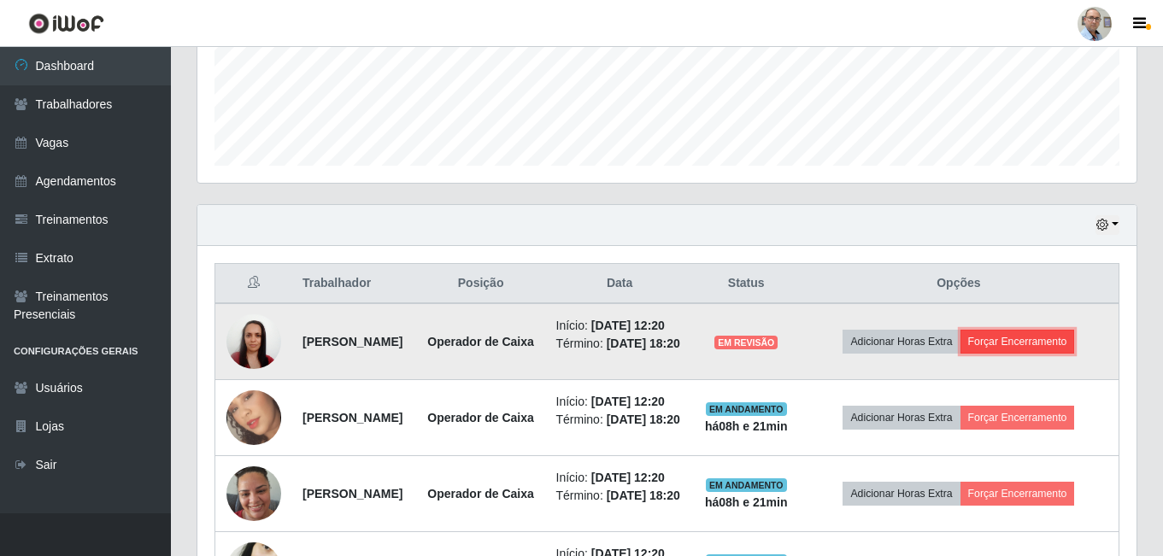
click at [1038, 354] on button "Forçar Encerramento" at bounding box center [1017, 342] width 114 height 24
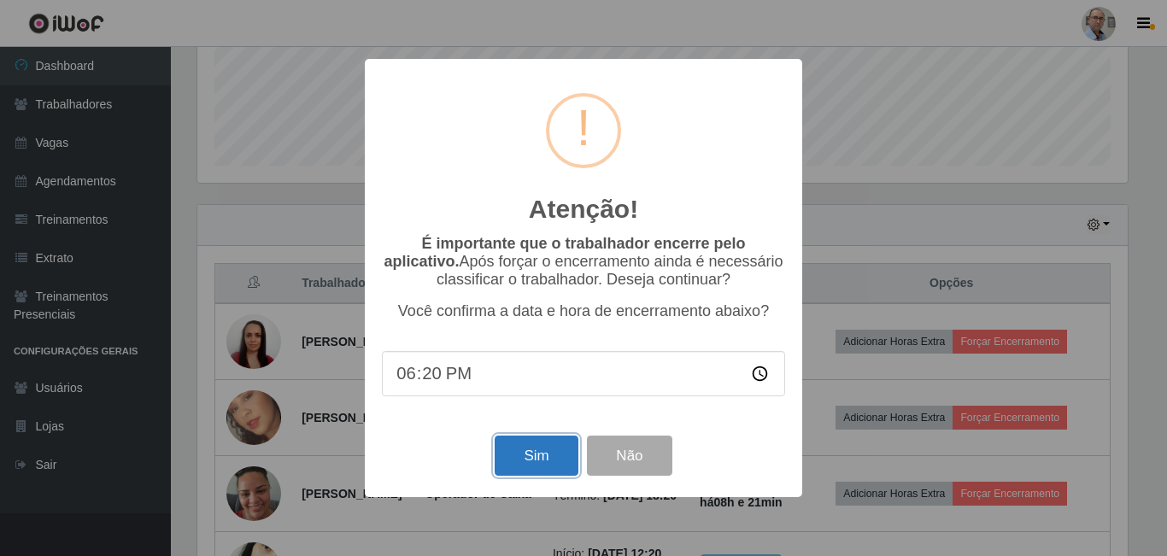
click at [530, 454] on button "Sim" at bounding box center [536, 456] width 83 height 40
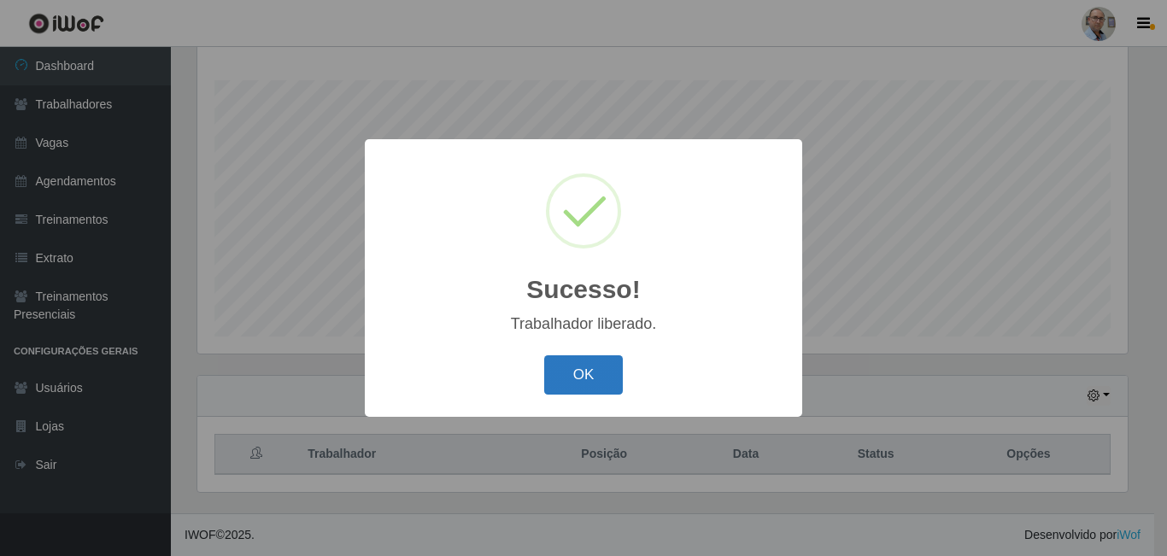
click at [581, 378] on button "OK" at bounding box center [583, 375] width 79 height 40
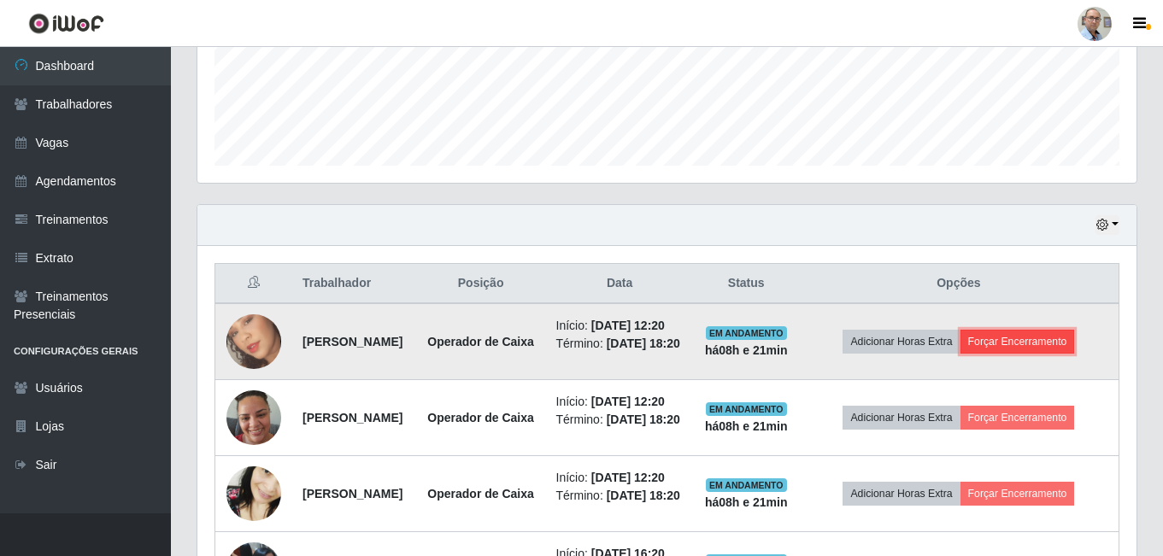
click at [1045, 354] on button "Forçar Encerramento" at bounding box center [1017, 342] width 114 height 24
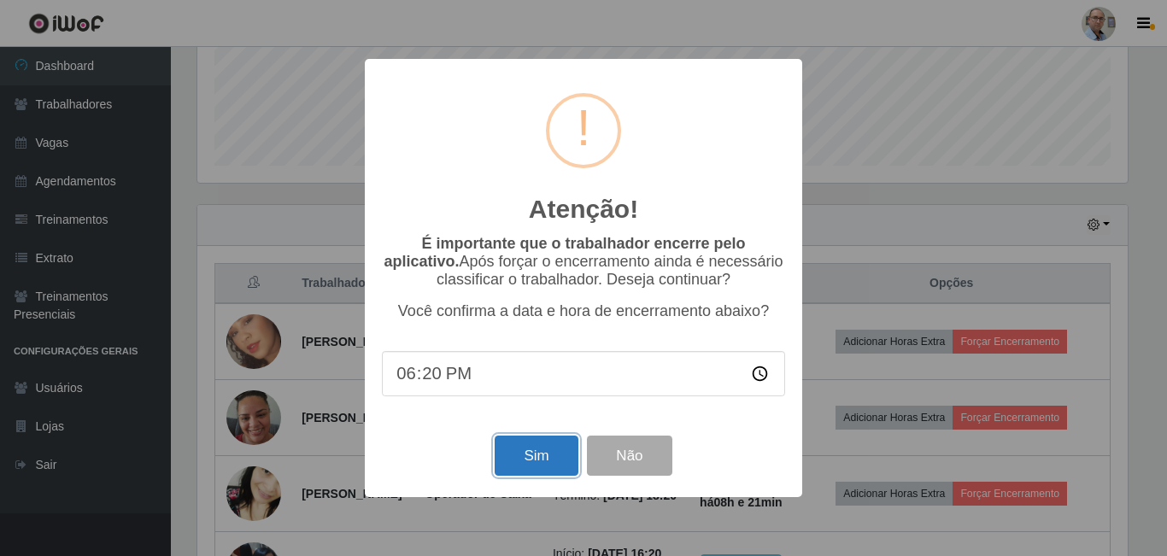
click at [544, 461] on button "Sim" at bounding box center [536, 456] width 83 height 40
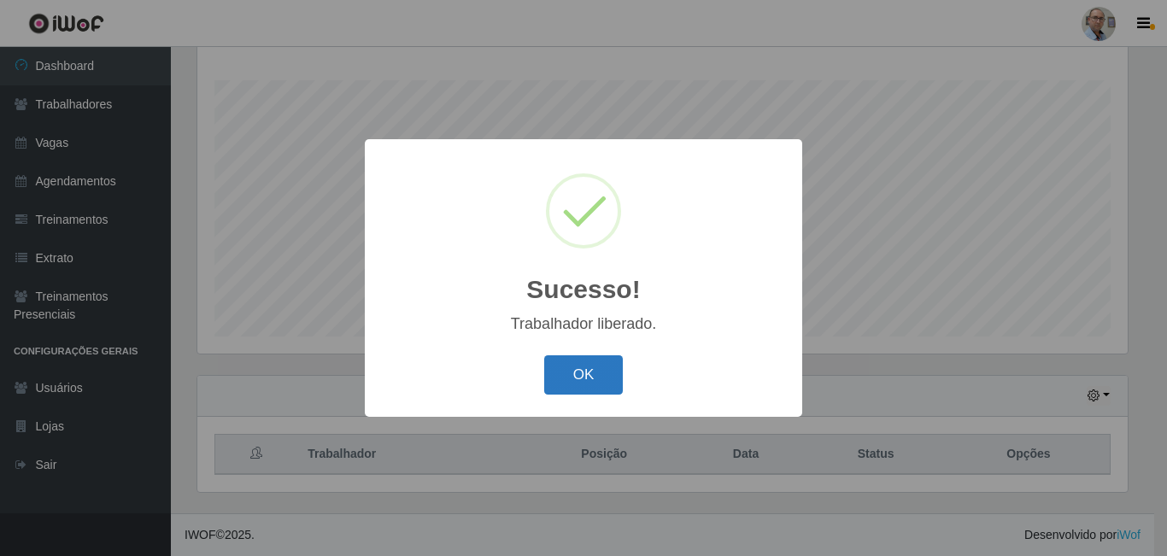
click at [589, 382] on button "OK" at bounding box center [583, 375] width 79 height 40
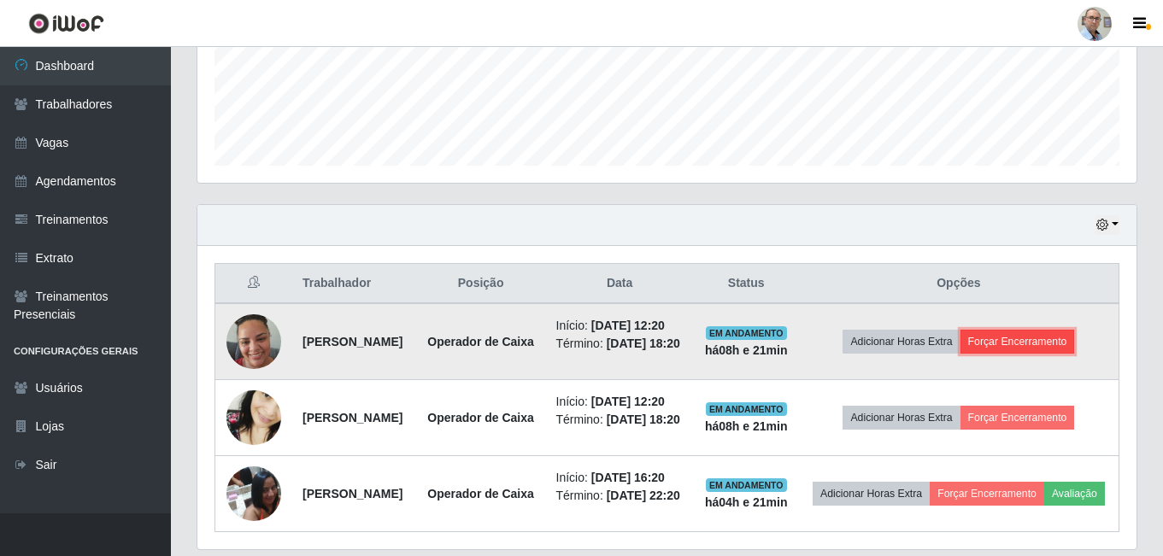
click at [1005, 354] on button "Forçar Encerramento" at bounding box center [1017, 342] width 114 height 24
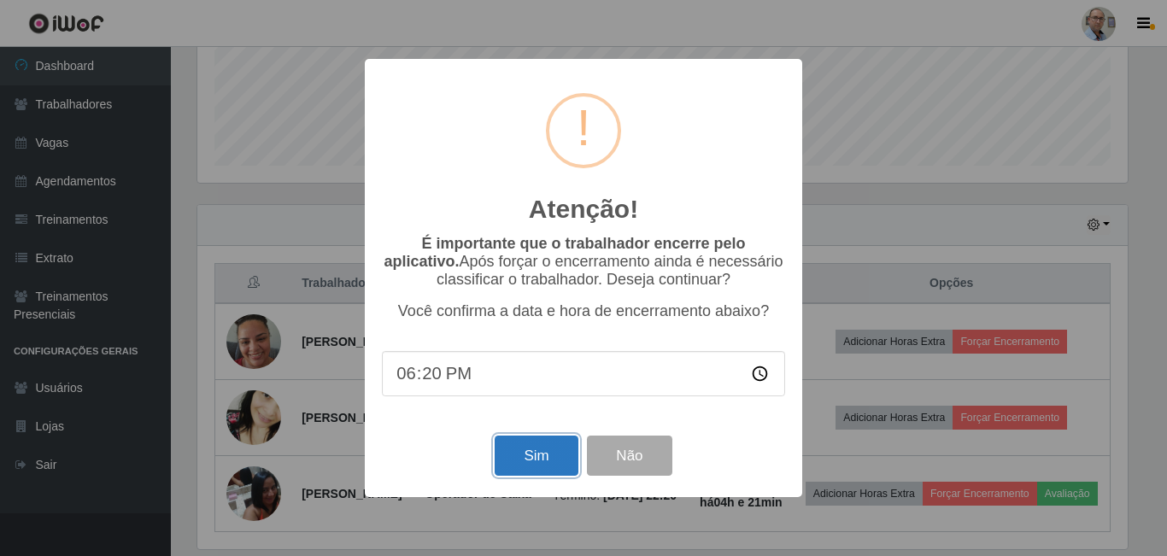
click at [539, 456] on button "Sim" at bounding box center [536, 456] width 83 height 40
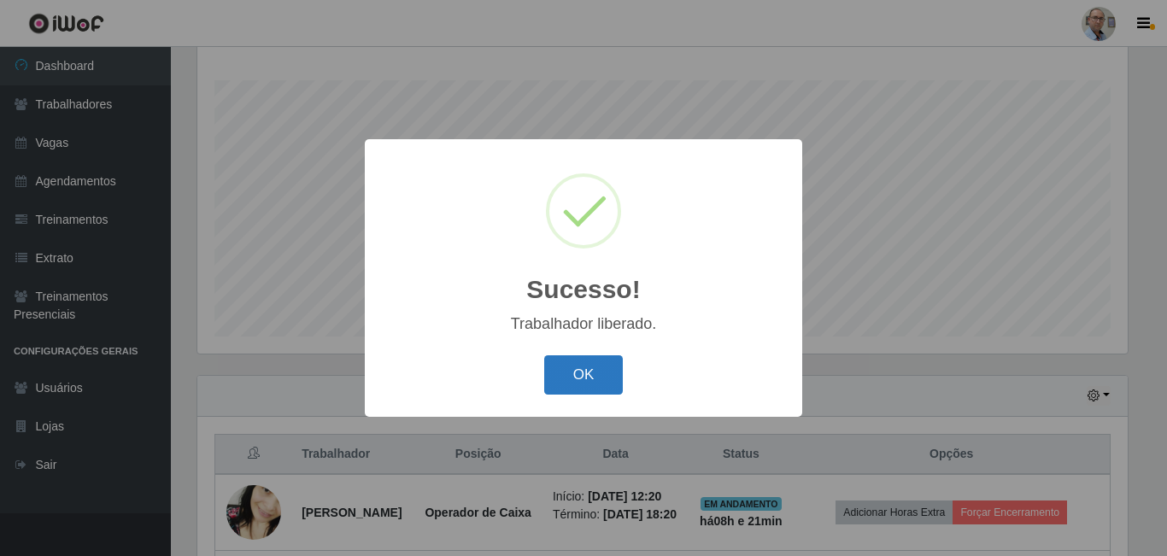
click at [589, 388] on button "OK" at bounding box center [583, 375] width 79 height 40
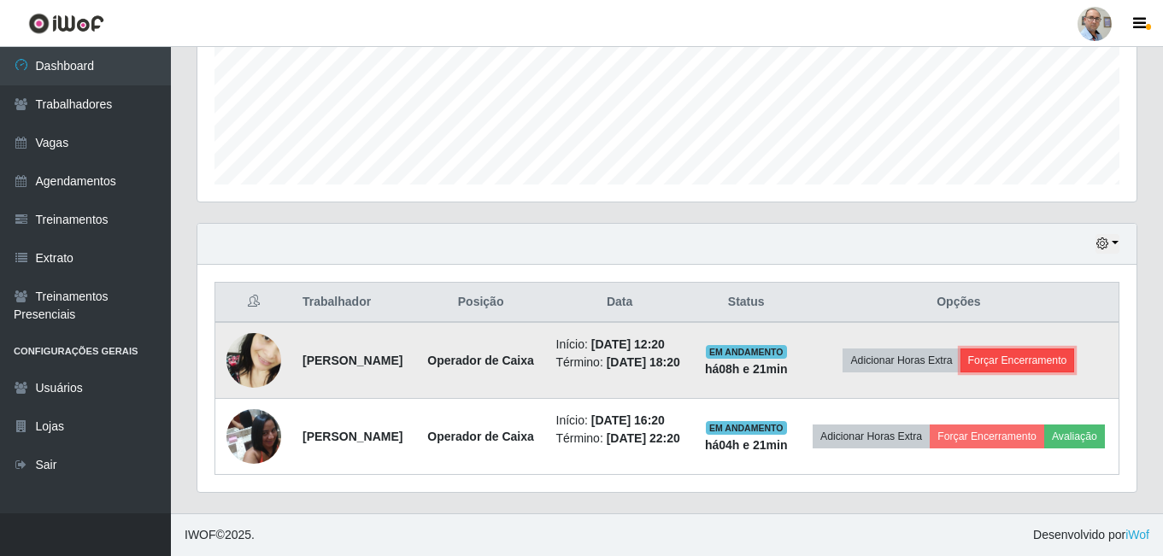
click at [1036, 360] on button "Forçar Encerramento" at bounding box center [1017, 361] width 114 height 24
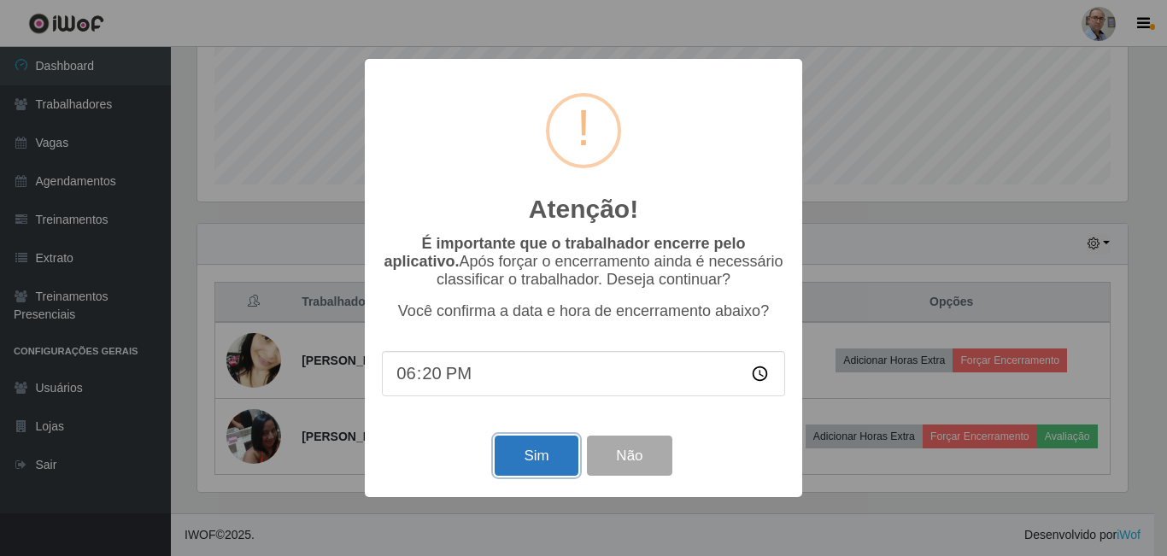
click at [554, 454] on button "Sim" at bounding box center [536, 456] width 83 height 40
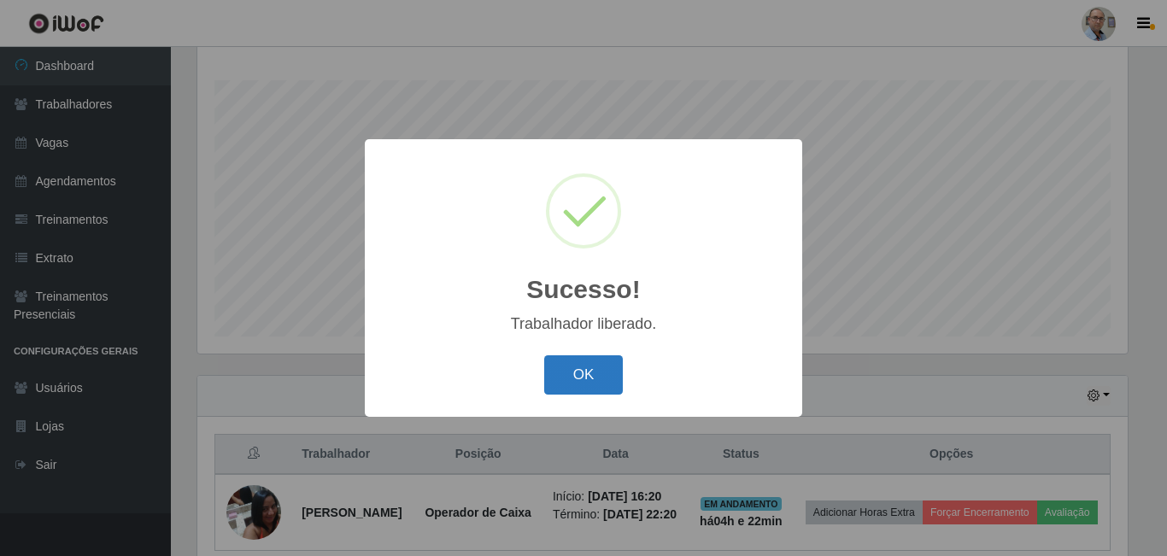
click at [583, 389] on button "OK" at bounding box center [583, 375] width 79 height 40
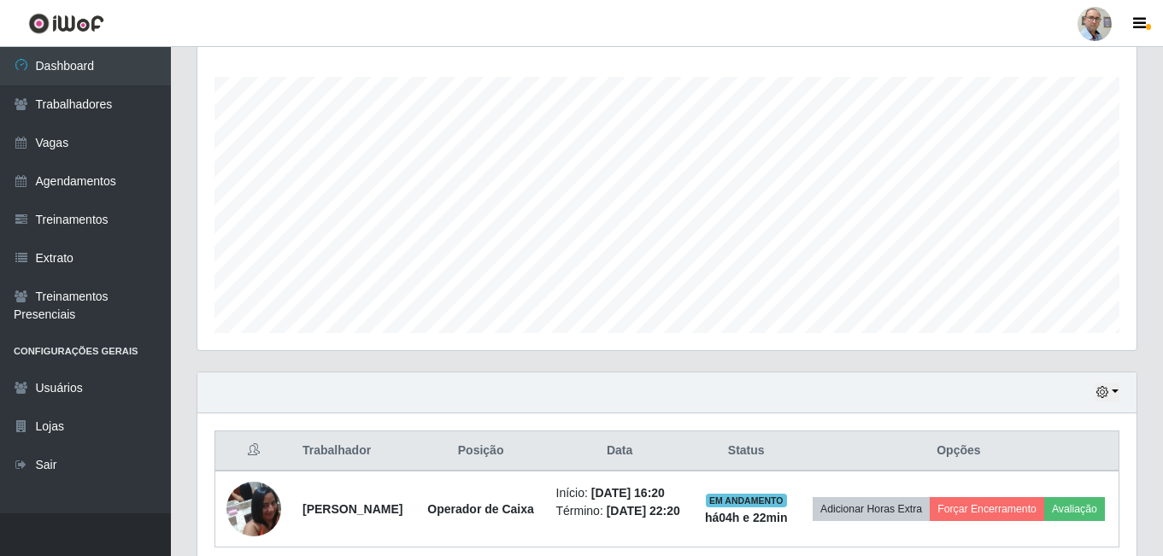
scroll to position [1, 0]
